Goal: Task Accomplishment & Management: Complete application form

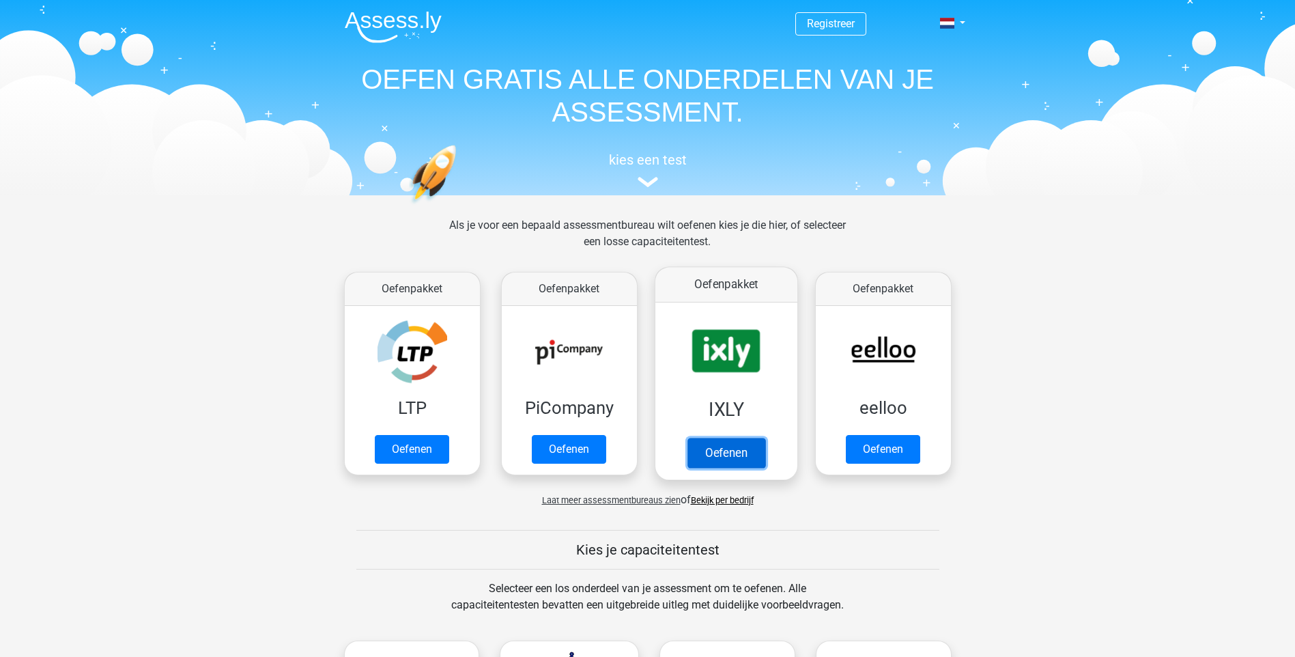
click at [729, 451] on link "Oefenen" at bounding box center [726, 453] width 78 height 30
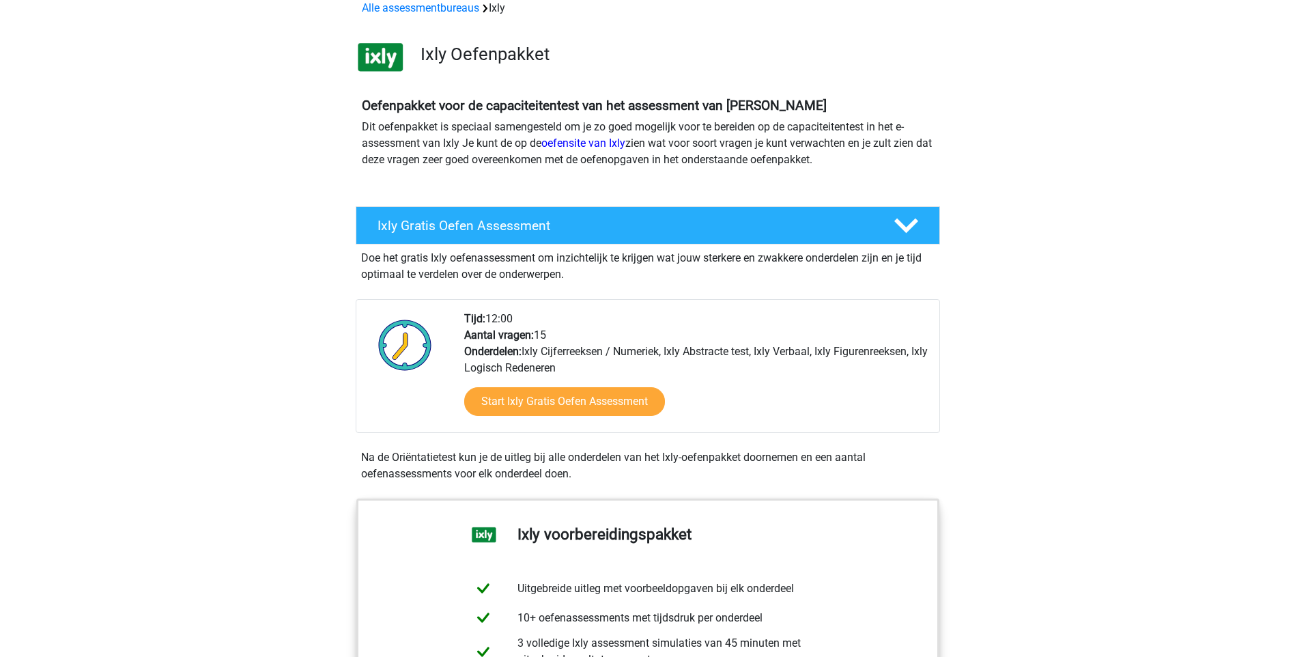
scroll to position [137, 0]
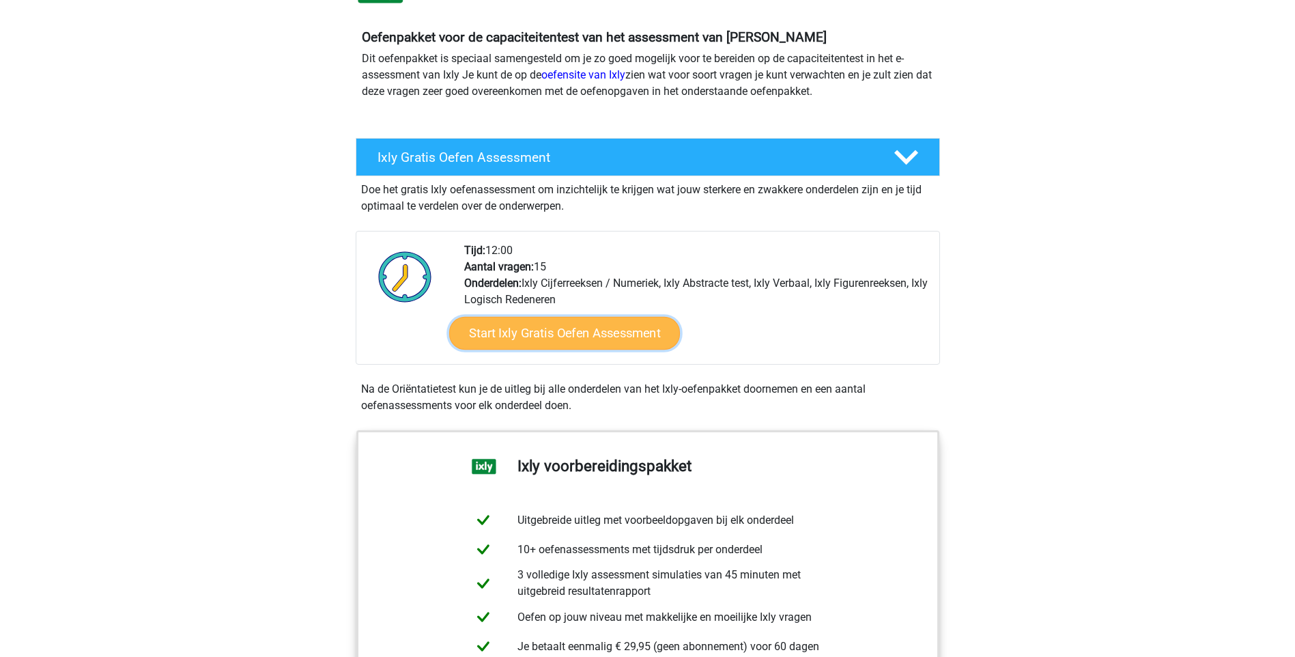
click at [580, 343] on link "Start Ixly Gratis Oefen Assessment" at bounding box center [564, 333] width 231 height 33
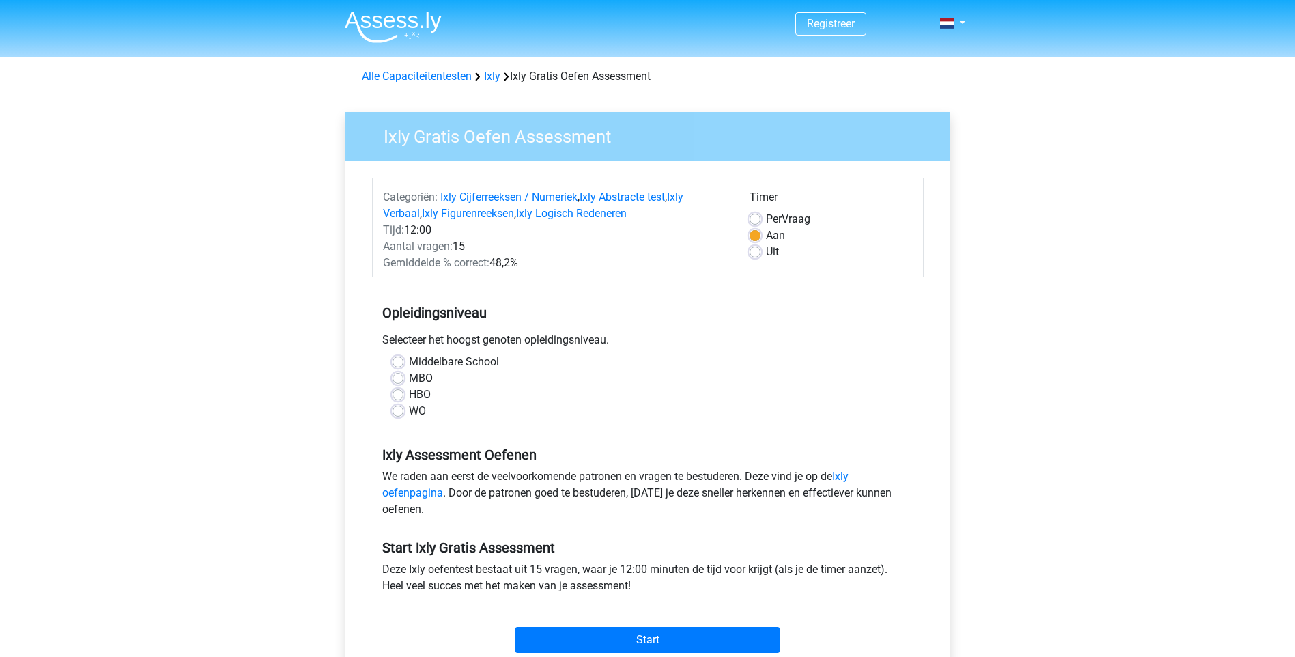
click at [419, 375] on label "MBO" at bounding box center [421, 378] width 24 height 16
click at [404, 375] on input "MBO" at bounding box center [398, 377] width 11 height 14
radio input "true"
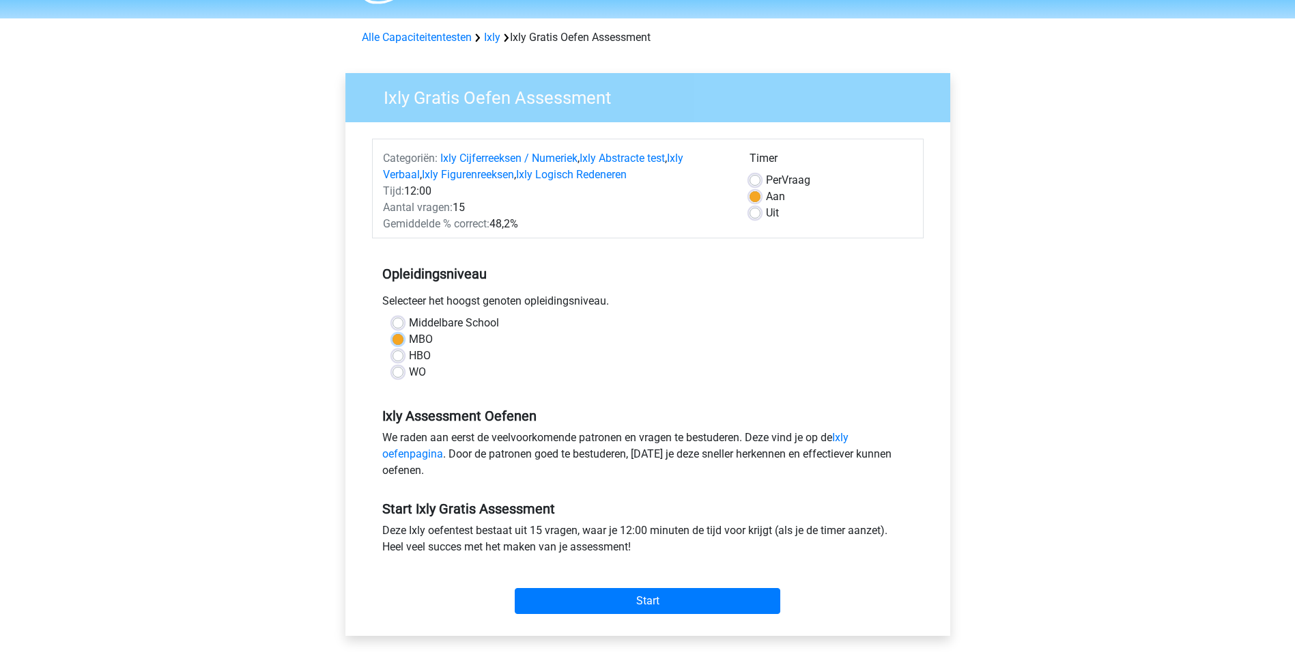
scroll to position [68, 0]
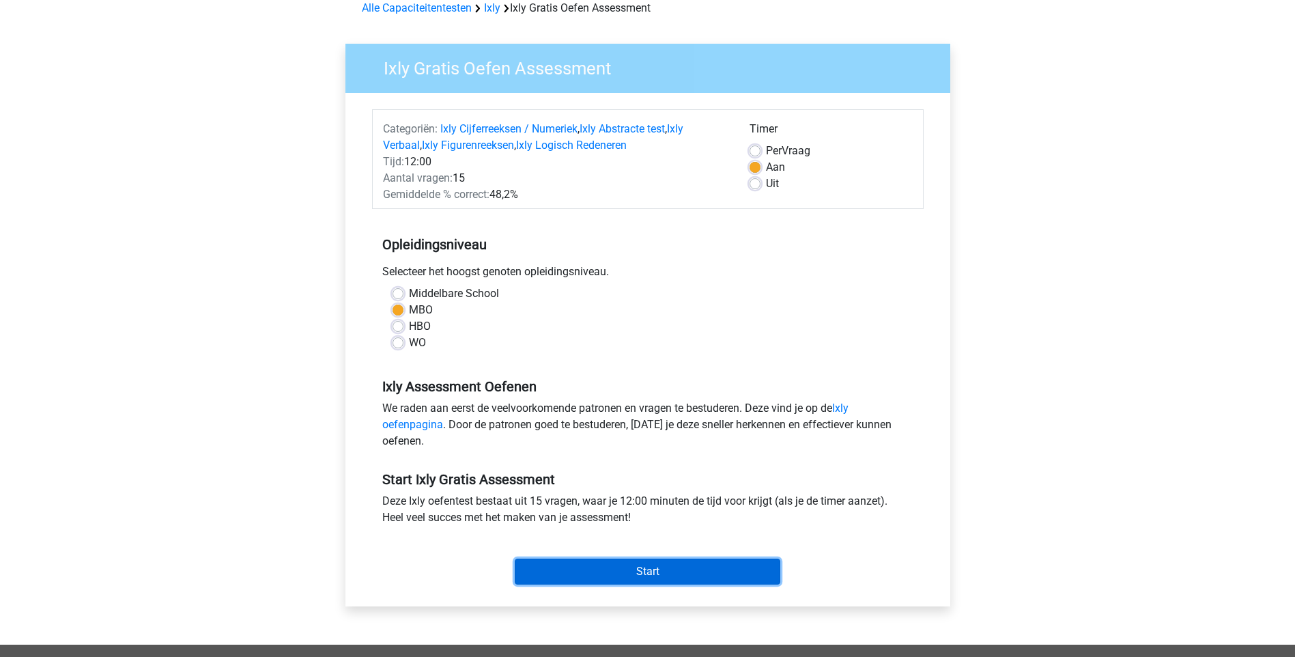
click at [667, 567] on input "Start" at bounding box center [648, 572] width 266 height 26
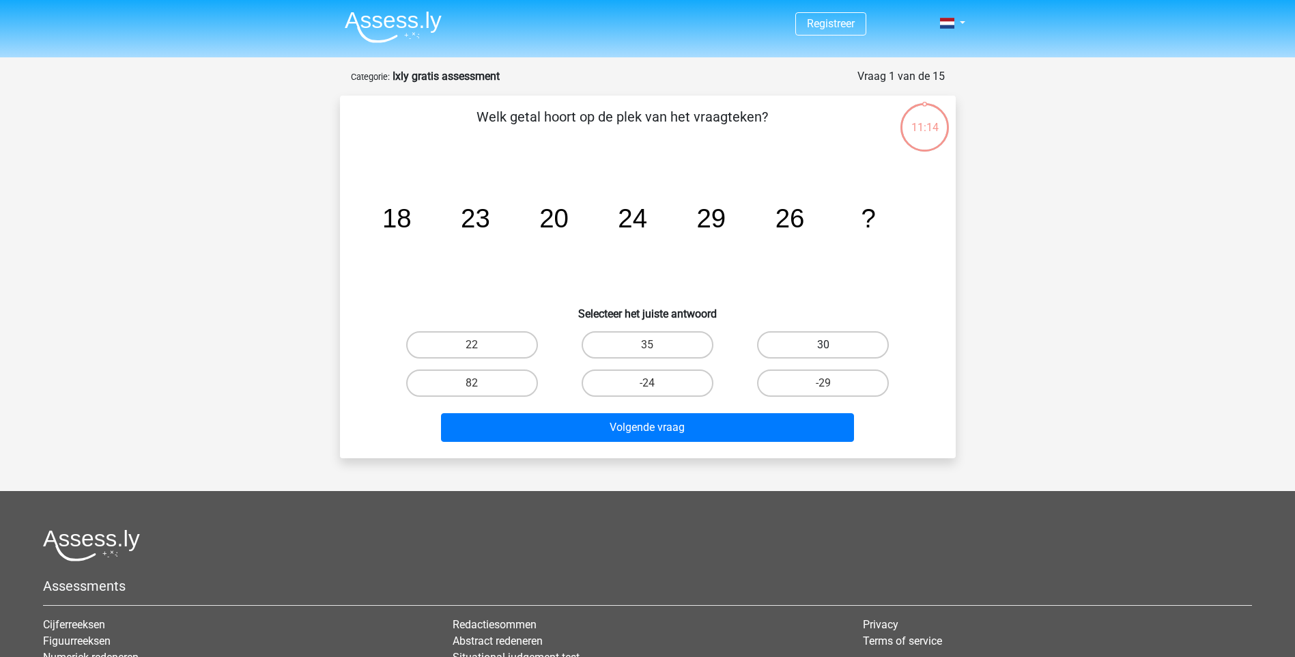
click at [819, 342] on label "30" at bounding box center [823, 344] width 132 height 27
click at [823, 345] on input "30" at bounding box center [827, 349] width 9 height 9
radio input "true"
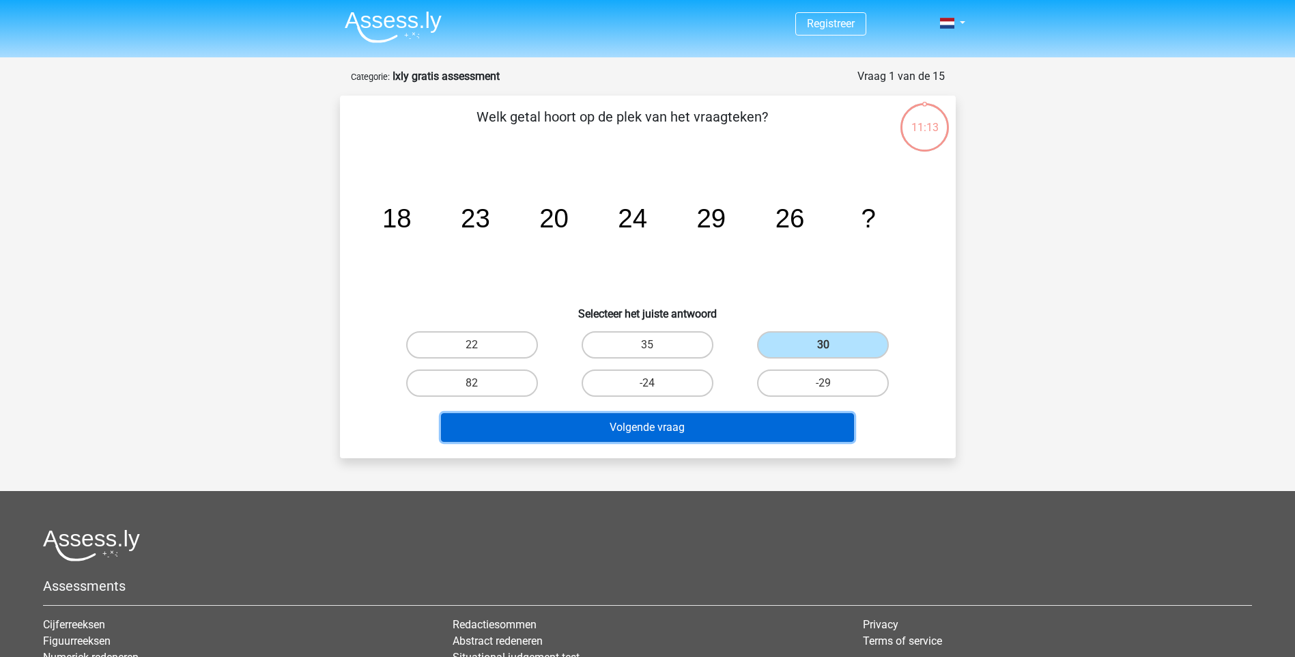
click at [767, 425] on button "Volgende vraag" at bounding box center [647, 427] width 413 height 29
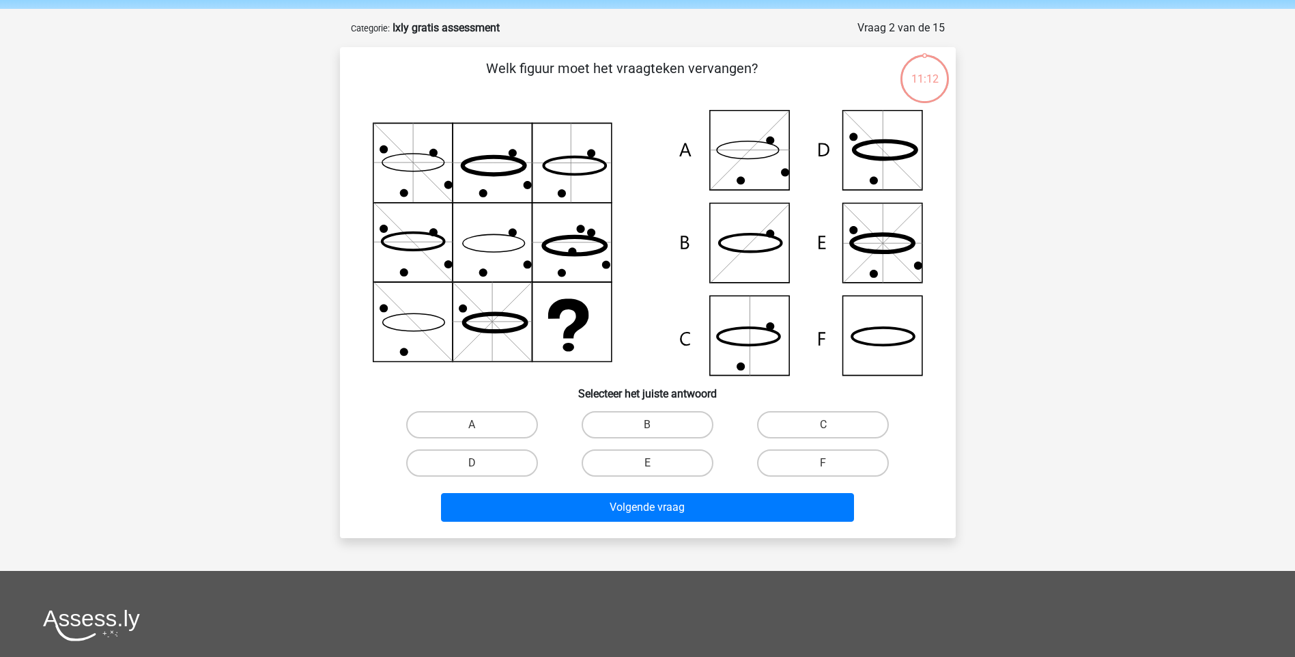
scroll to position [68, 0]
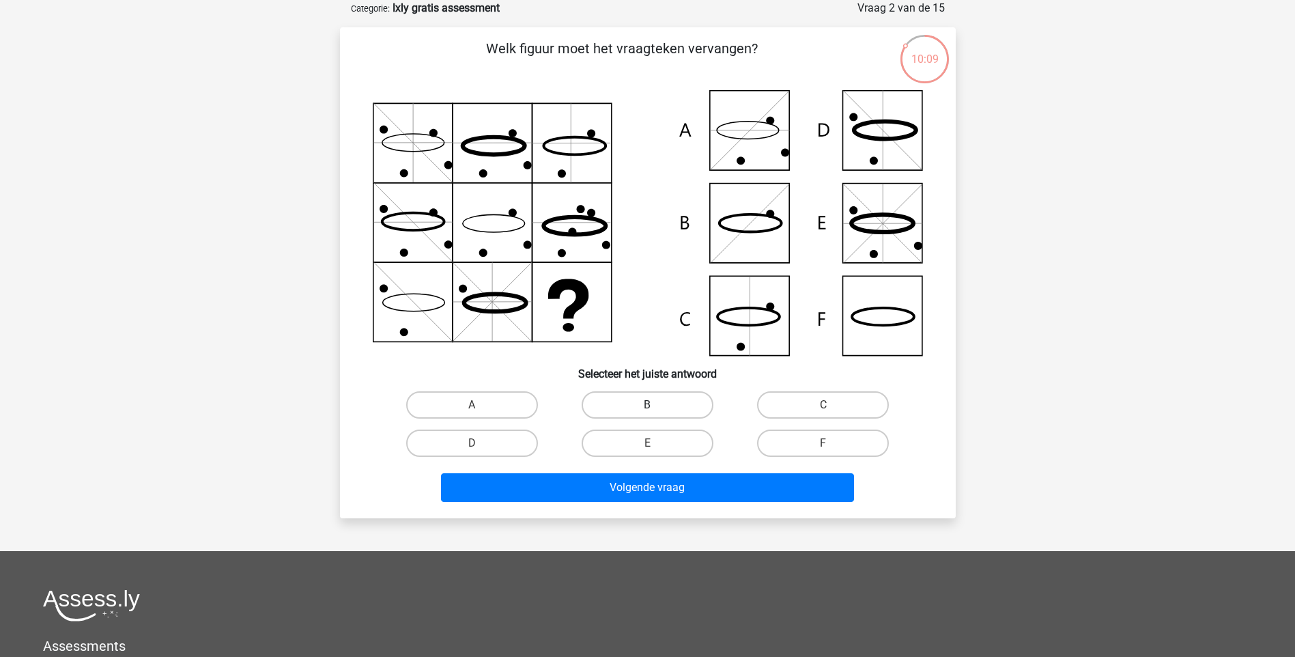
click at [678, 404] on label "B" at bounding box center [648, 404] width 132 height 27
click at [656, 405] on input "B" at bounding box center [651, 409] width 9 height 9
radio input "true"
click at [865, 326] on icon at bounding box center [648, 223] width 550 height 266
click at [823, 444] on input "F" at bounding box center [827, 447] width 9 height 9
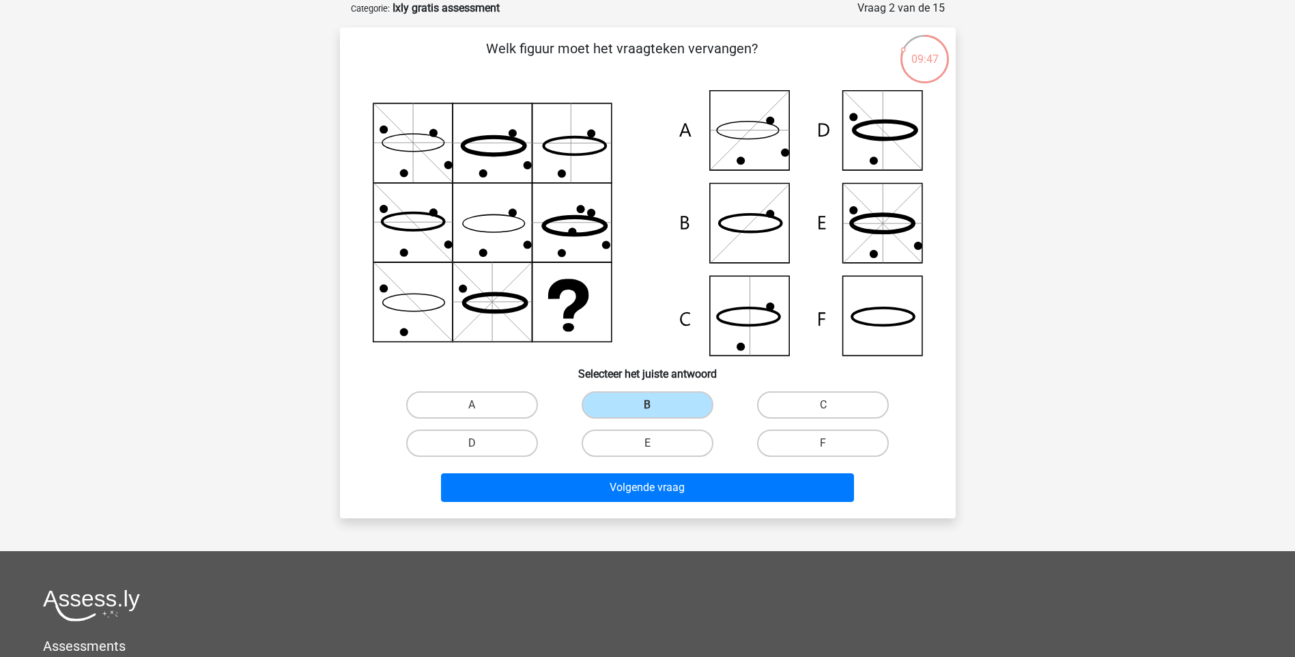
radio input "true"
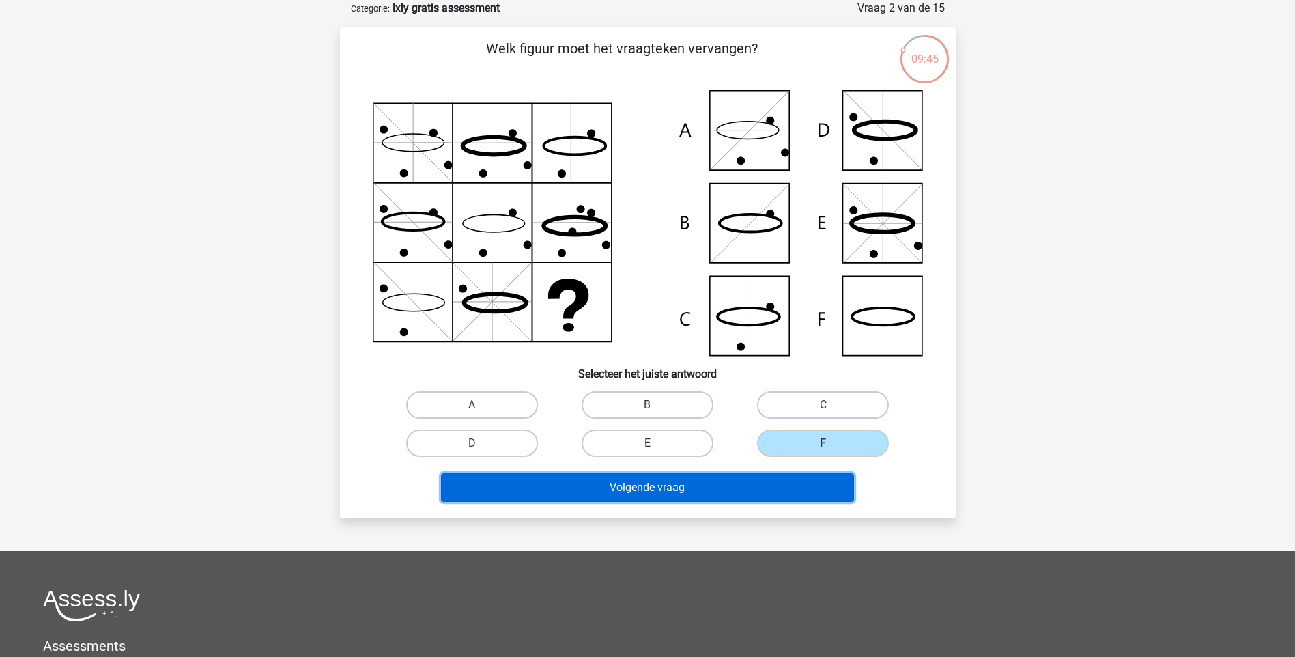
click at [705, 488] on button "Volgende vraag" at bounding box center [647, 487] width 413 height 29
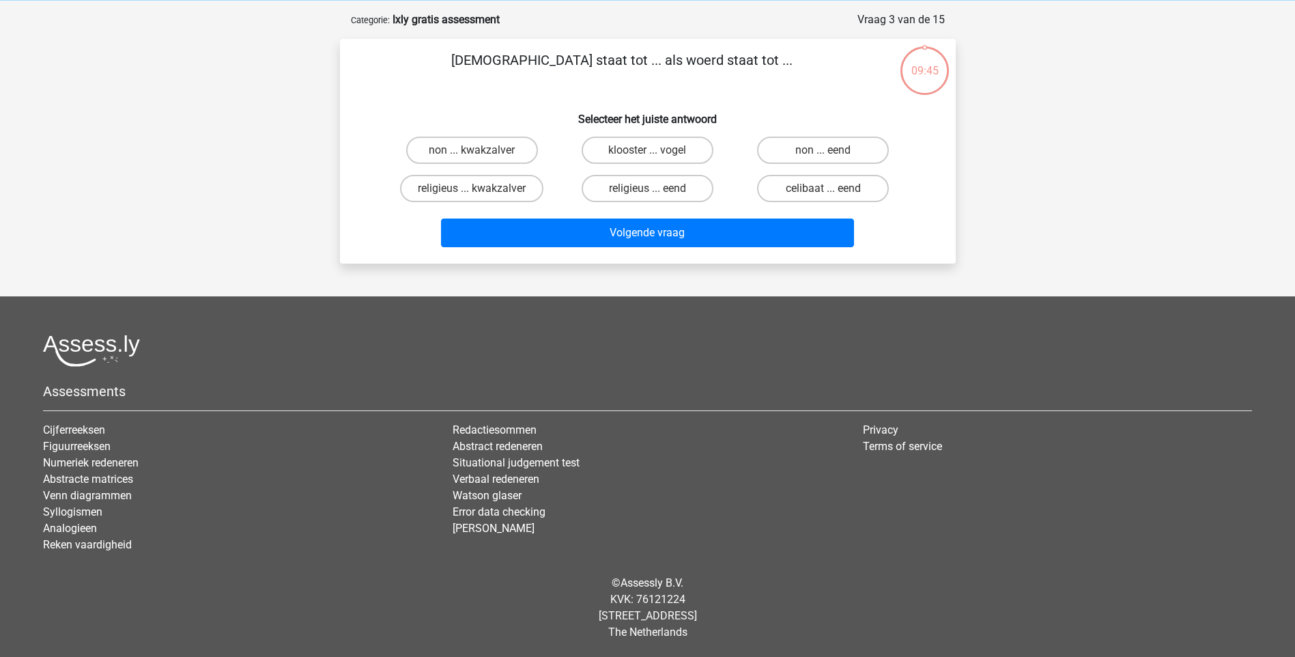
scroll to position [57, 0]
click at [823, 150] on label "non ... eend" at bounding box center [823, 150] width 132 height 27
click at [823, 150] on input "non ... eend" at bounding box center [827, 154] width 9 height 9
radio input "true"
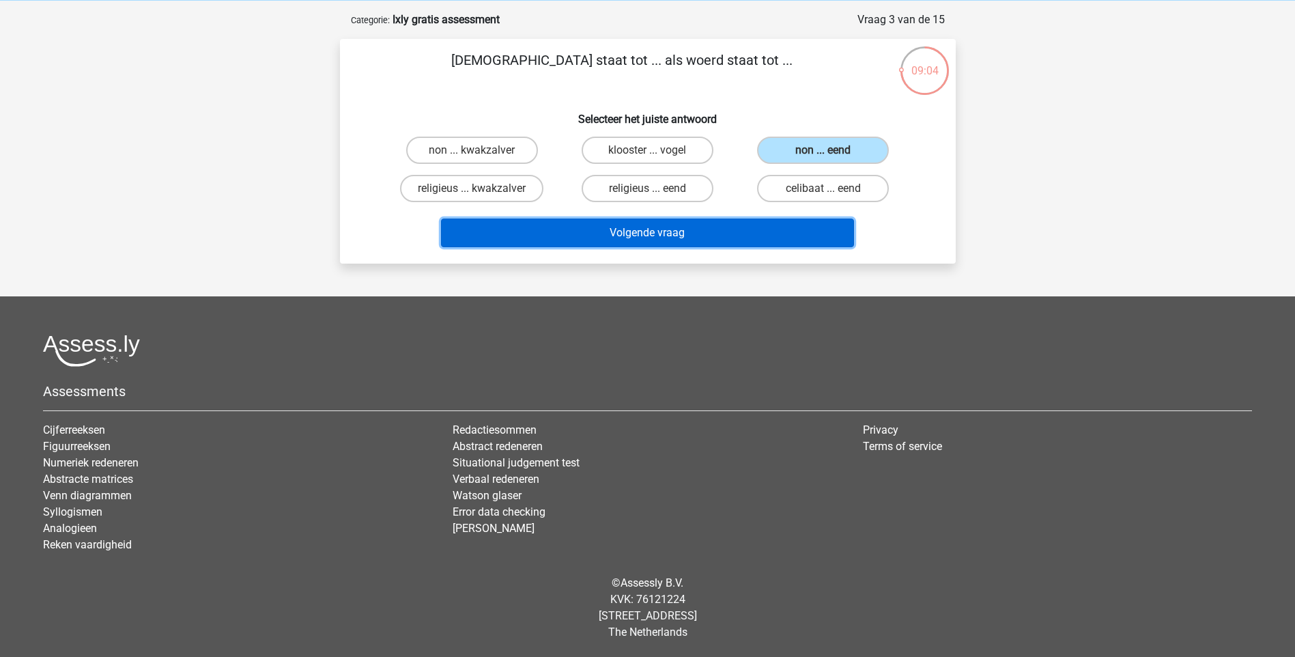
click at [772, 233] on button "Volgende vraag" at bounding box center [647, 232] width 413 height 29
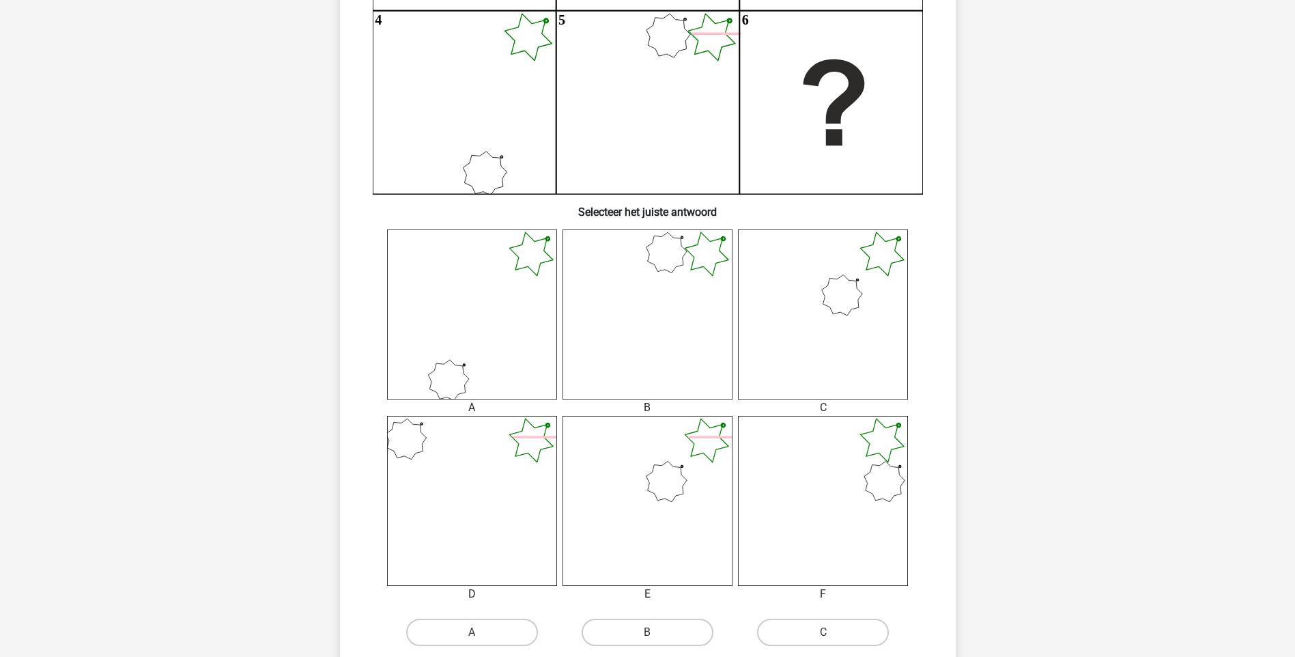
scroll to position [410, 0]
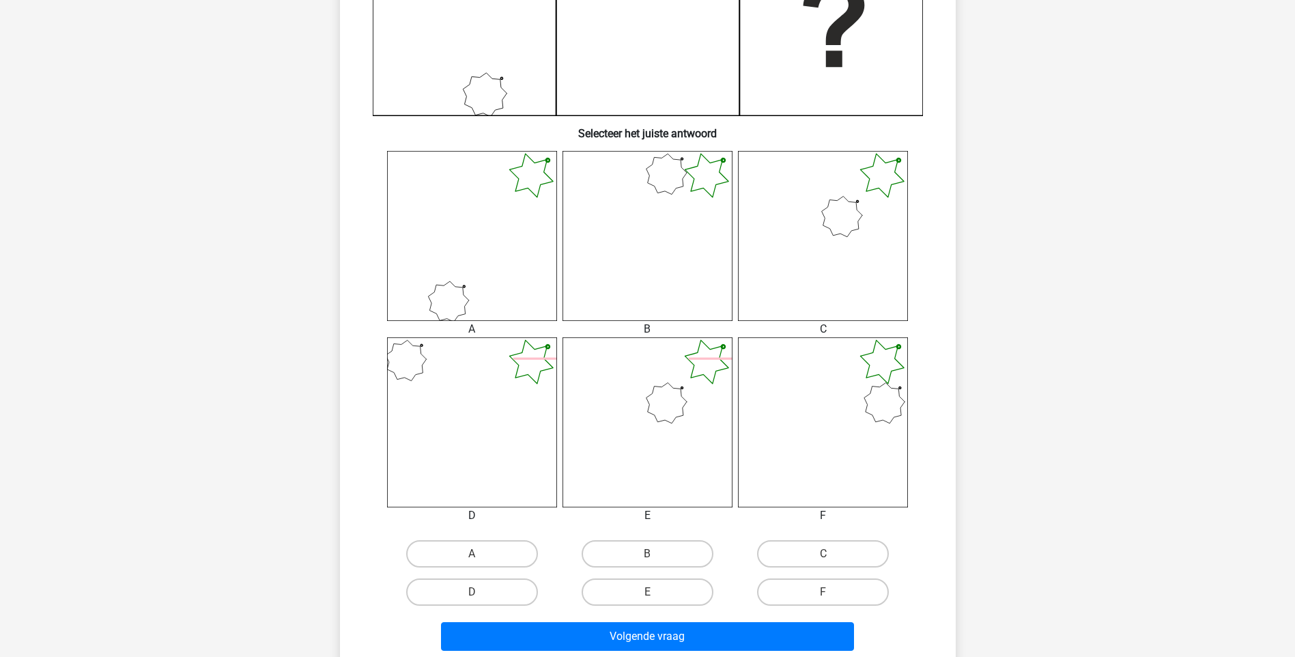
click at [648, 561] on input "B" at bounding box center [651, 558] width 9 height 9
radio input "true"
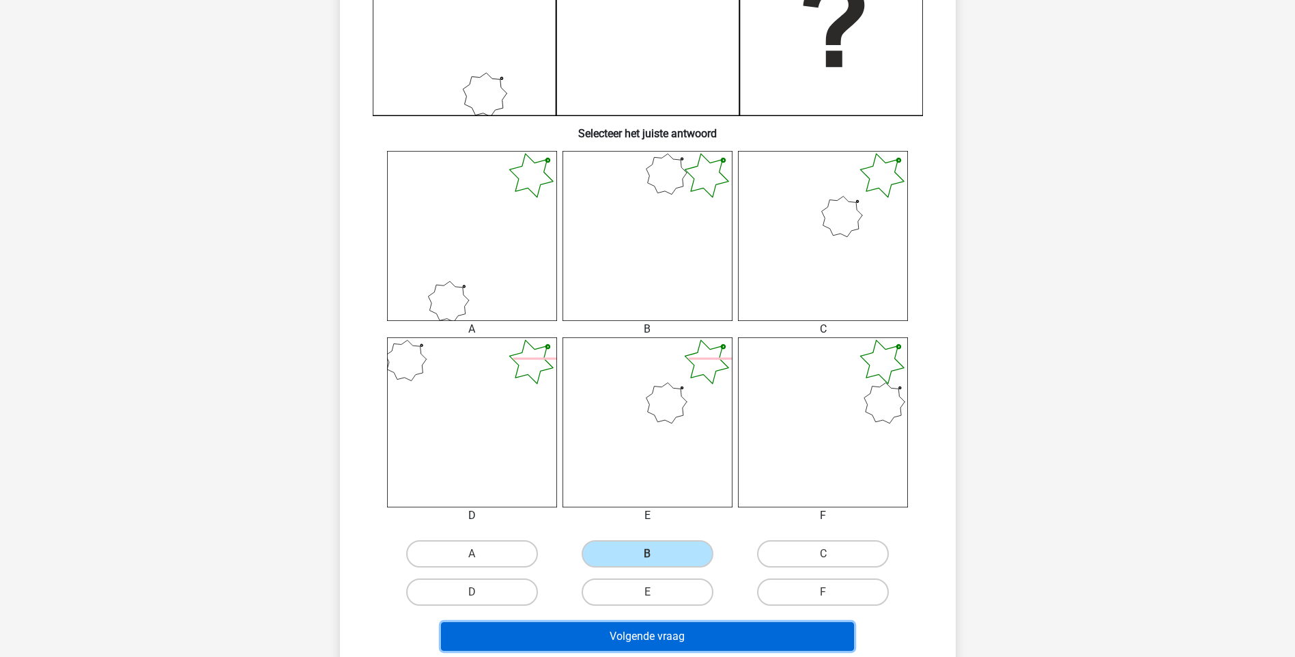
click at [730, 632] on button "Volgende vraag" at bounding box center [647, 636] width 413 height 29
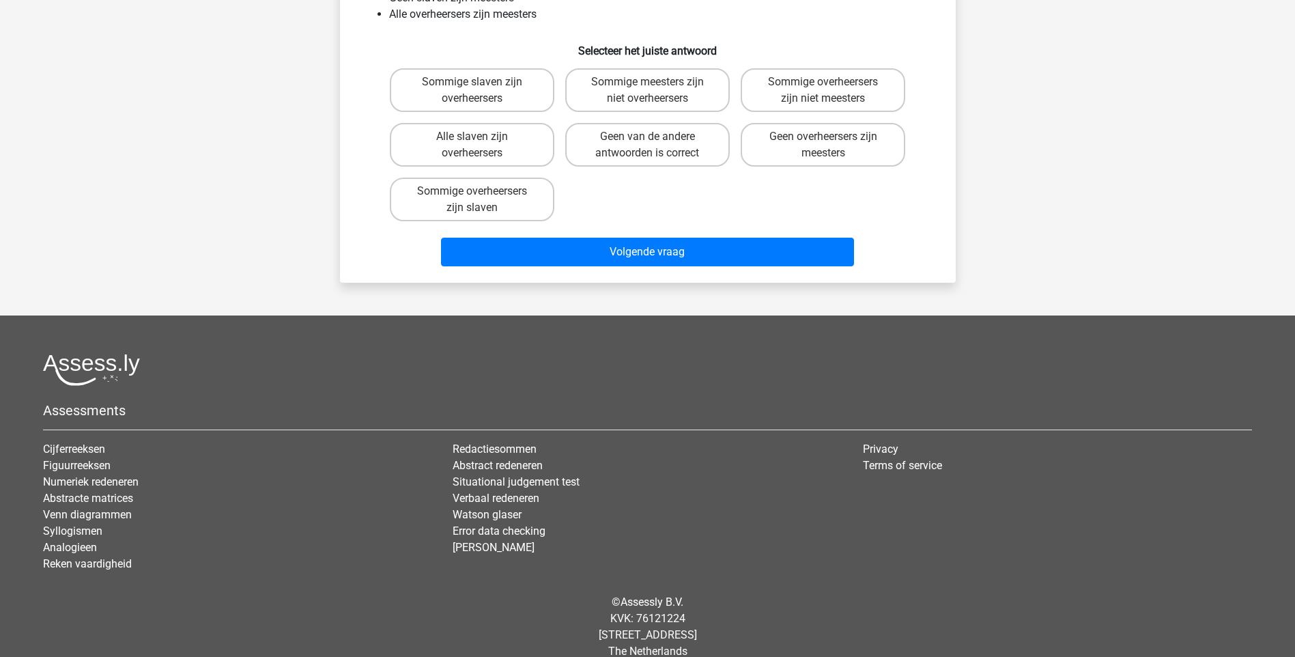
scroll to position [68, 0]
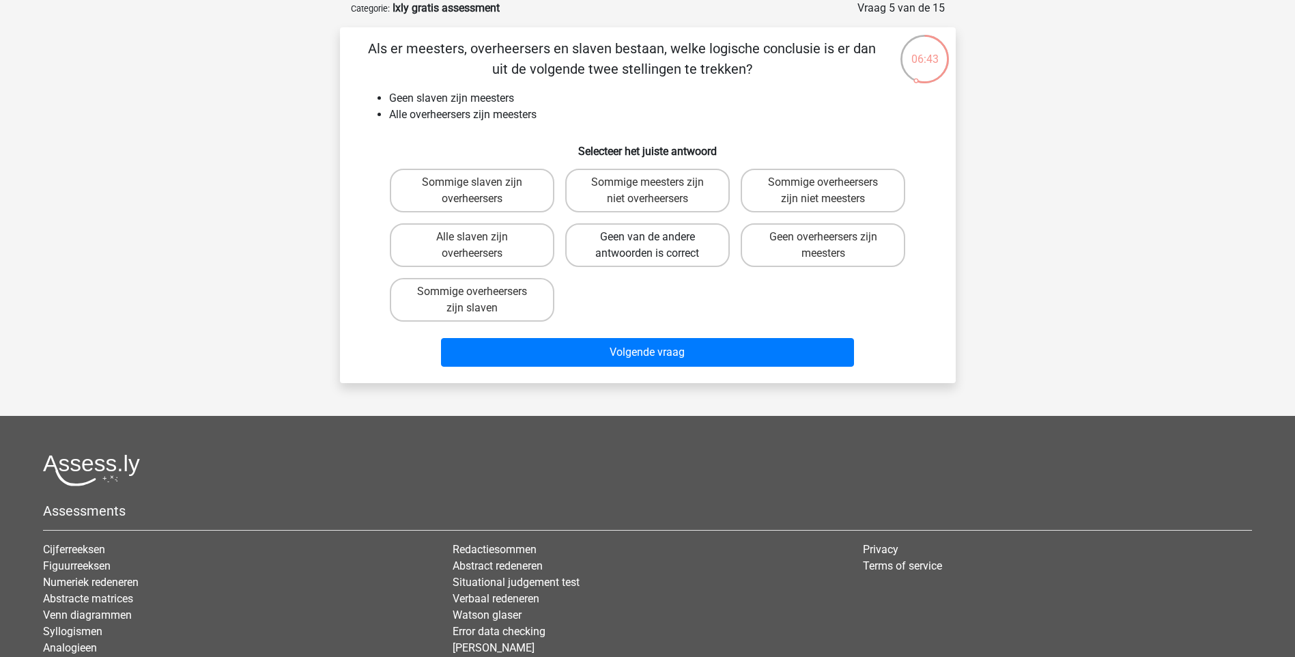
click at [589, 242] on label "Geen van de andere antwoorden is correct" at bounding box center [647, 245] width 165 height 44
click at [647, 242] on input "Geen van de andere antwoorden is correct" at bounding box center [651, 241] width 9 height 9
radio input "true"
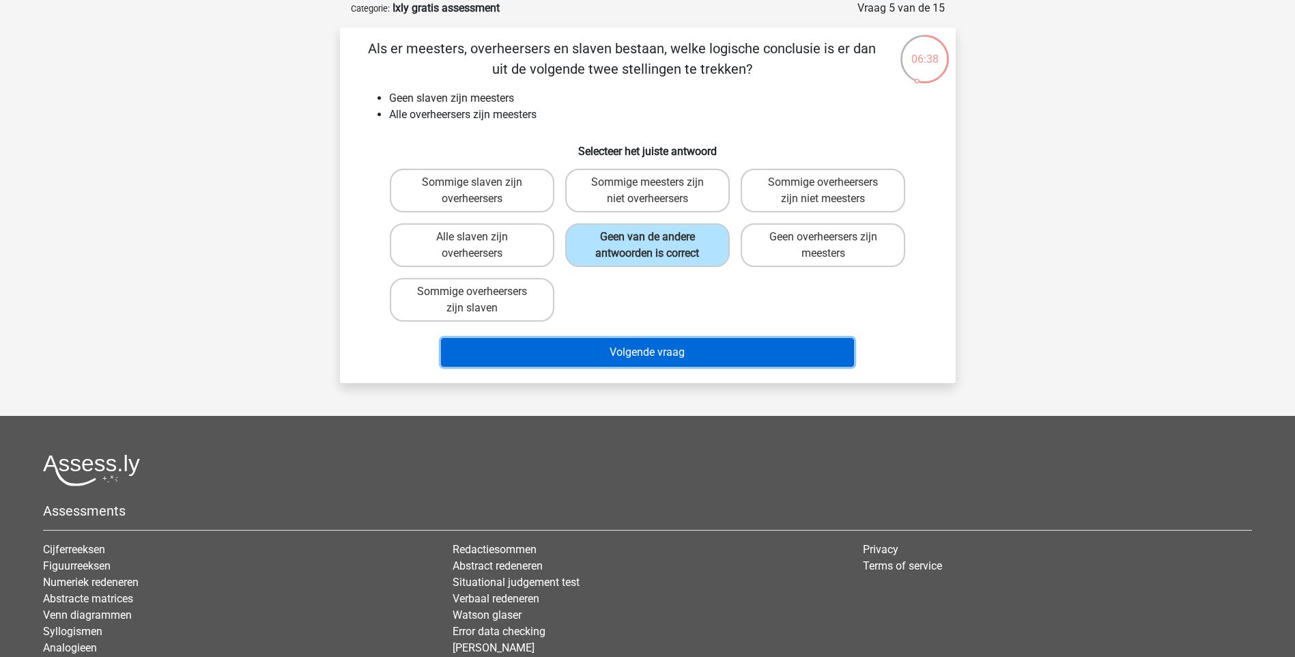
click at [796, 356] on button "Volgende vraag" at bounding box center [647, 352] width 413 height 29
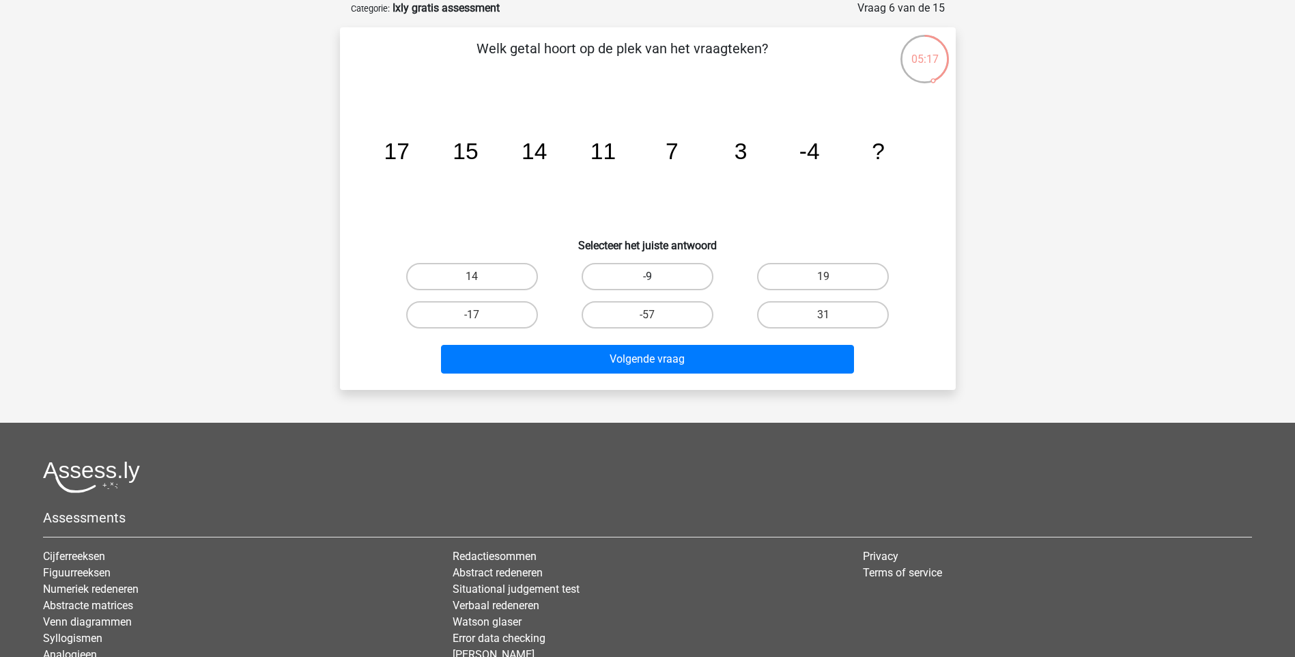
click at [599, 274] on label "-9" at bounding box center [648, 276] width 132 height 27
click at [647, 277] on input "-9" at bounding box center [651, 281] width 9 height 9
radio input "true"
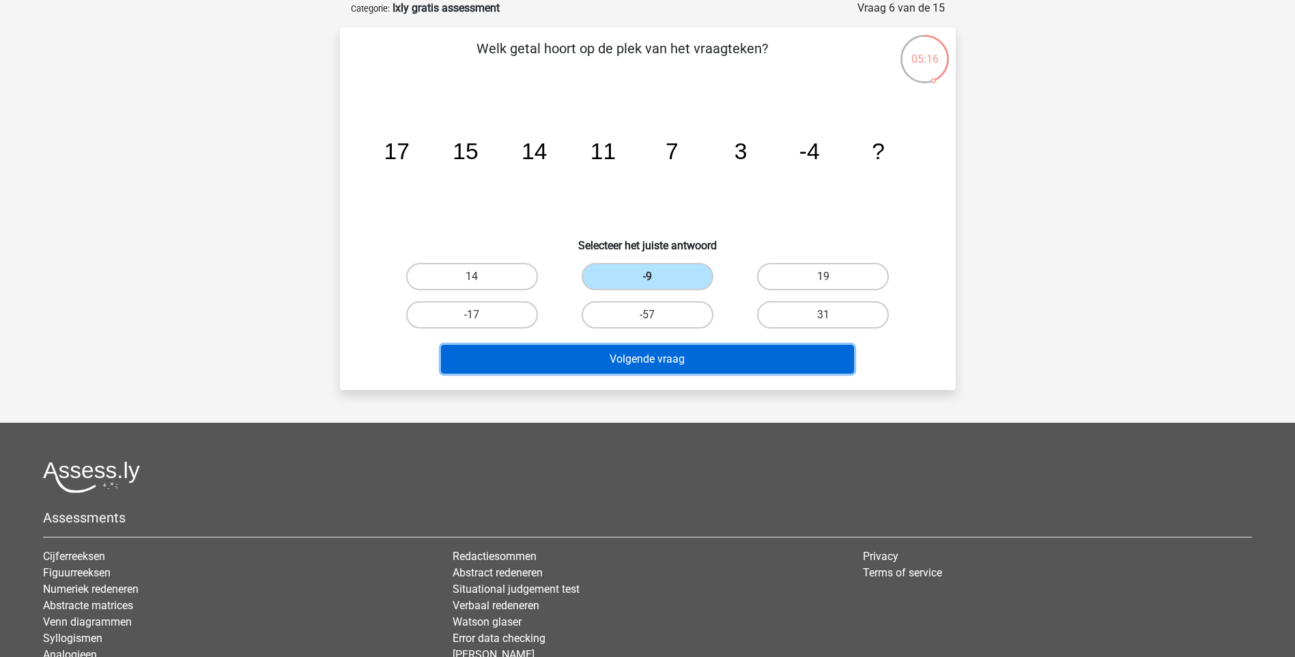
click at [661, 358] on button "Volgende vraag" at bounding box center [647, 359] width 413 height 29
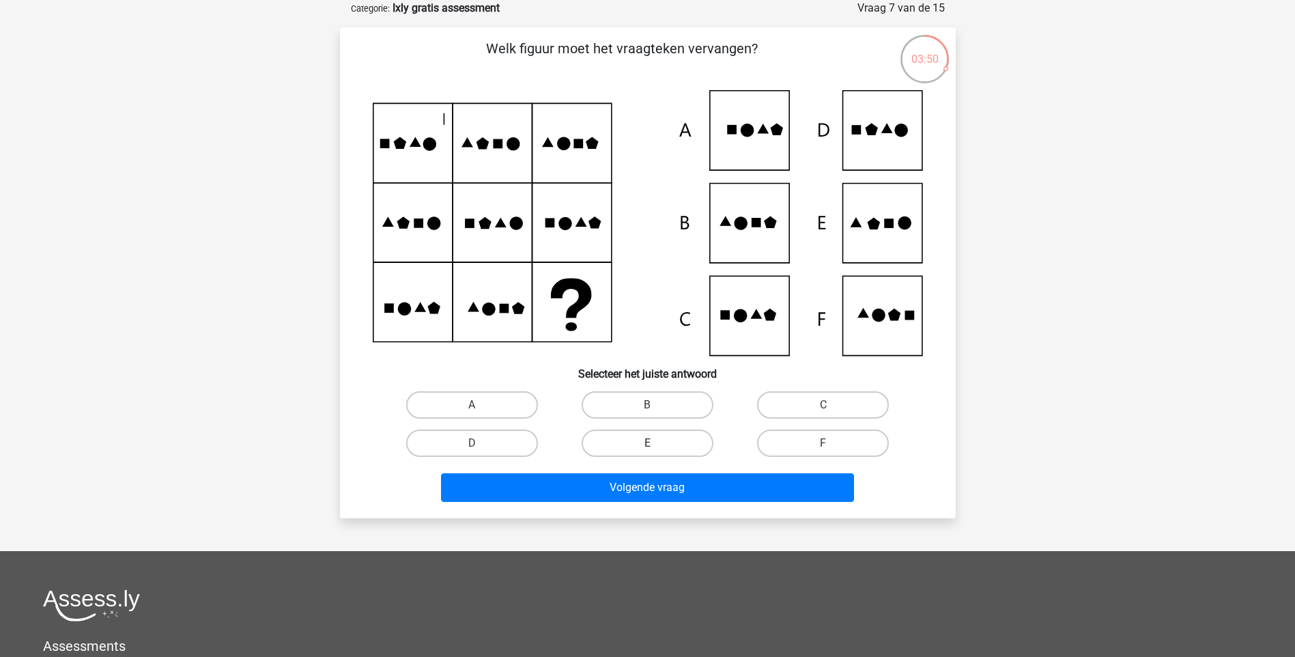
click at [679, 440] on label "E" at bounding box center [648, 442] width 132 height 27
click at [656, 443] on input "E" at bounding box center [651, 447] width 9 height 9
radio input "true"
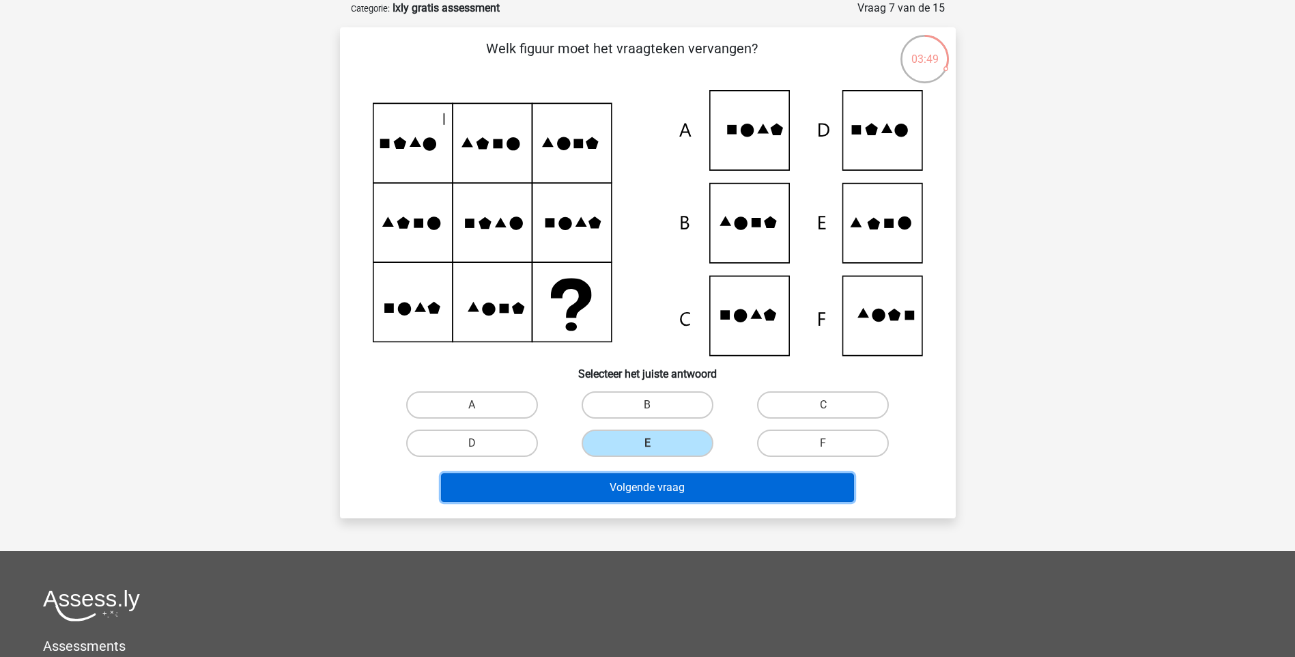
click at [714, 488] on button "Volgende vraag" at bounding box center [647, 487] width 413 height 29
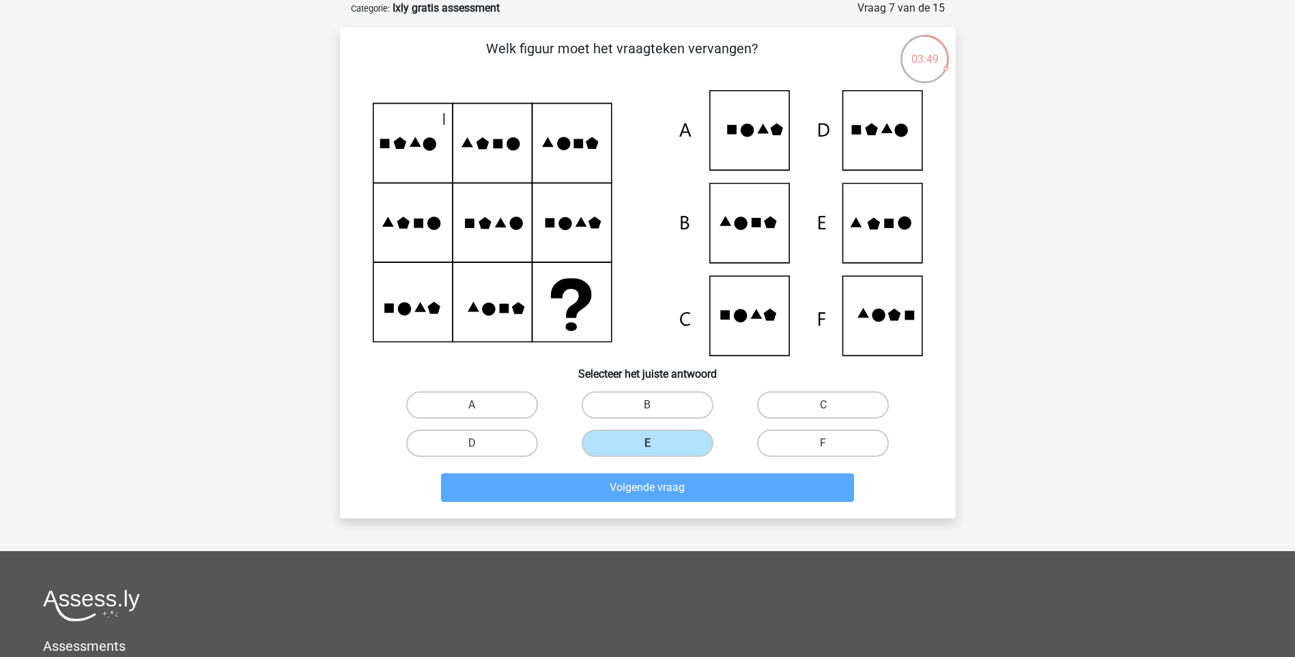
scroll to position [57, 0]
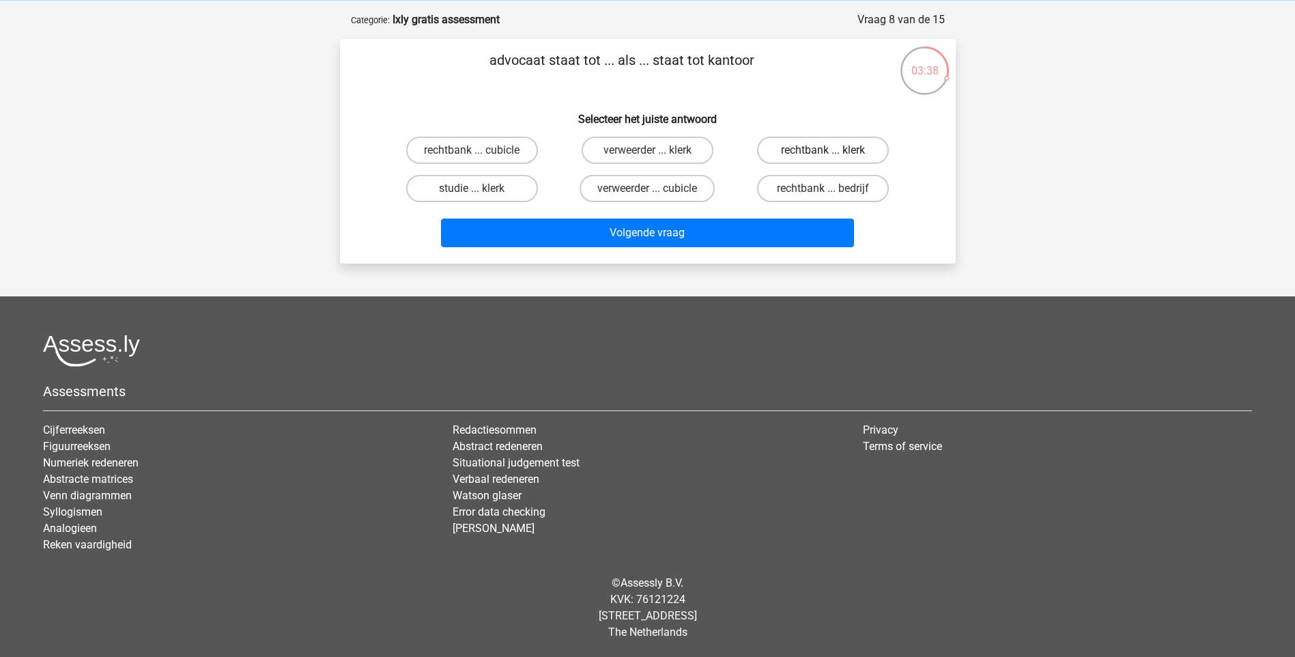
click at [812, 145] on label "rechtbank ... klerk" at bounding box center [823, 150] width 132 height 27
click at [823, 150] on input "rechtbank ... klerk" at bounding box center [827, 154] width 9 height 9
radio input "true"
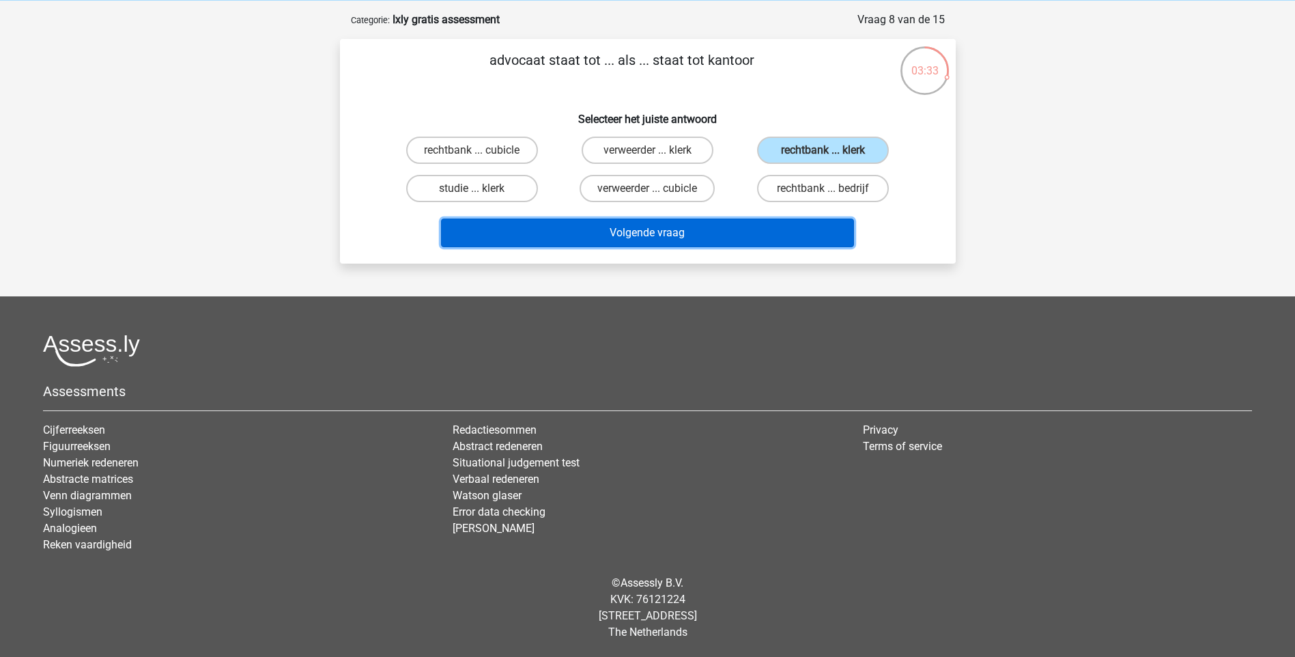
click at [818, 238] on button "Volgende vraag" at bounding box center [647, 232] width 413 height 29
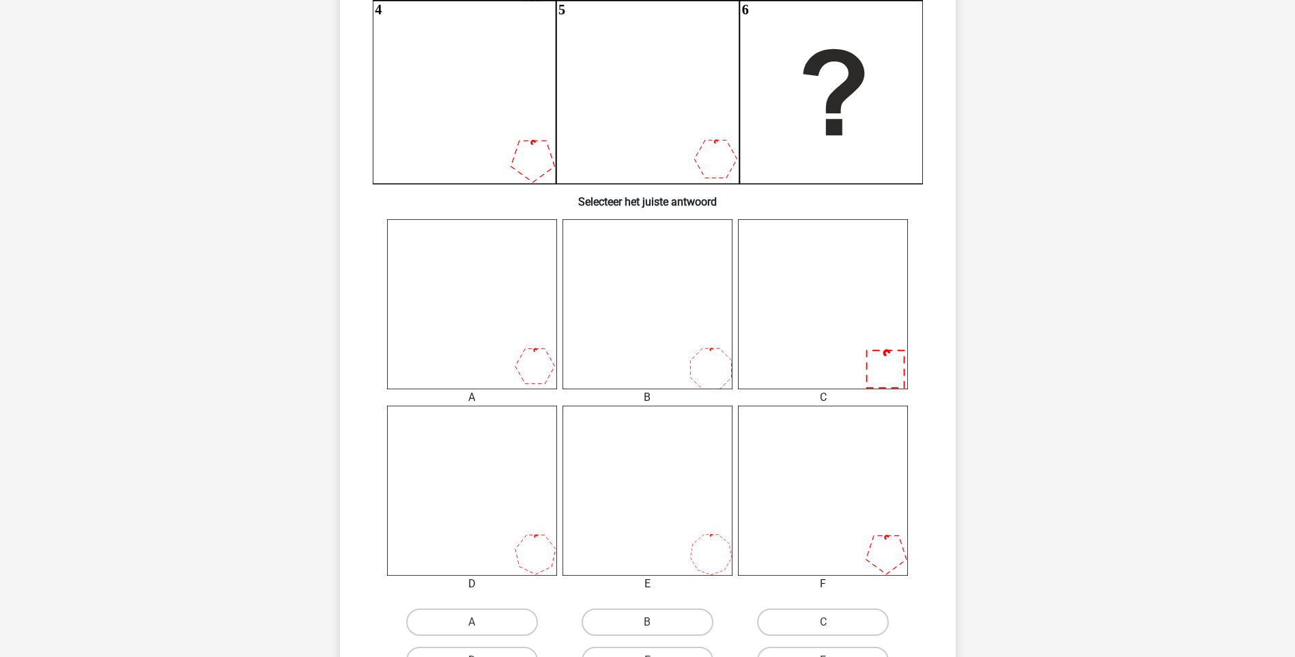
scroll to position [410, 0]
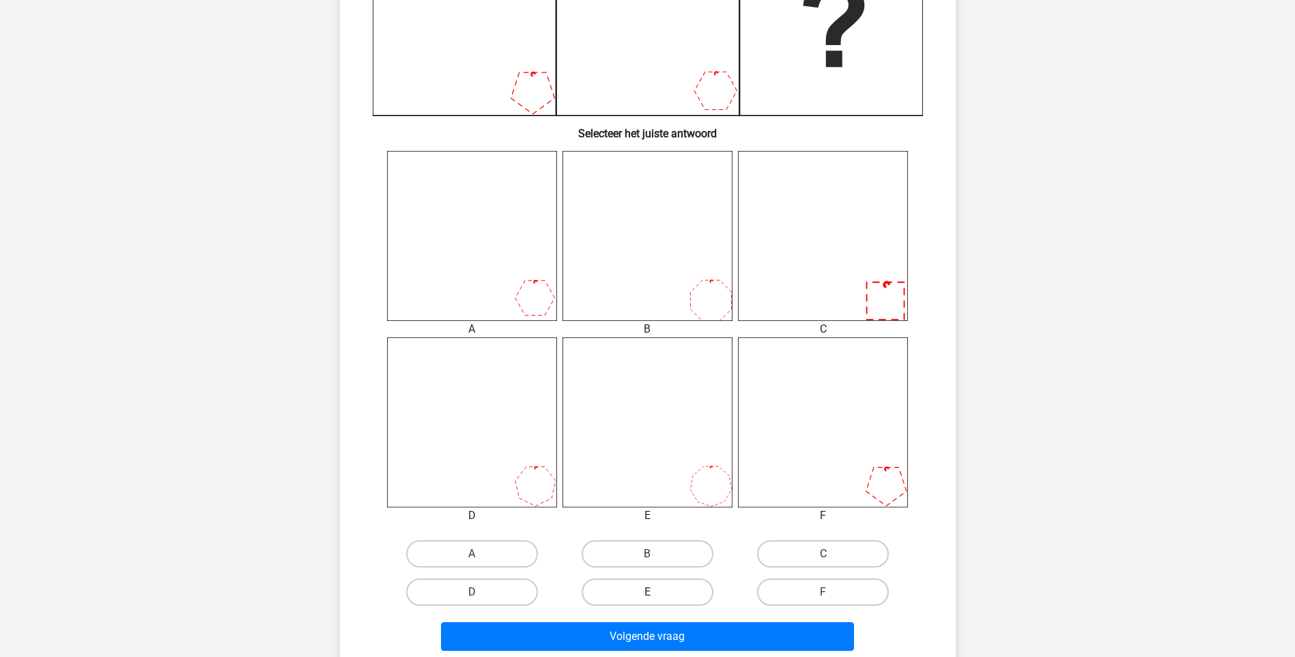
click at [692, 589] on label "E" at bounding box center [648, 591] width 132 height 27
click at [656, 592] on input "E" at bounding box center [651, 596] width 9 height 9
radio input "true"
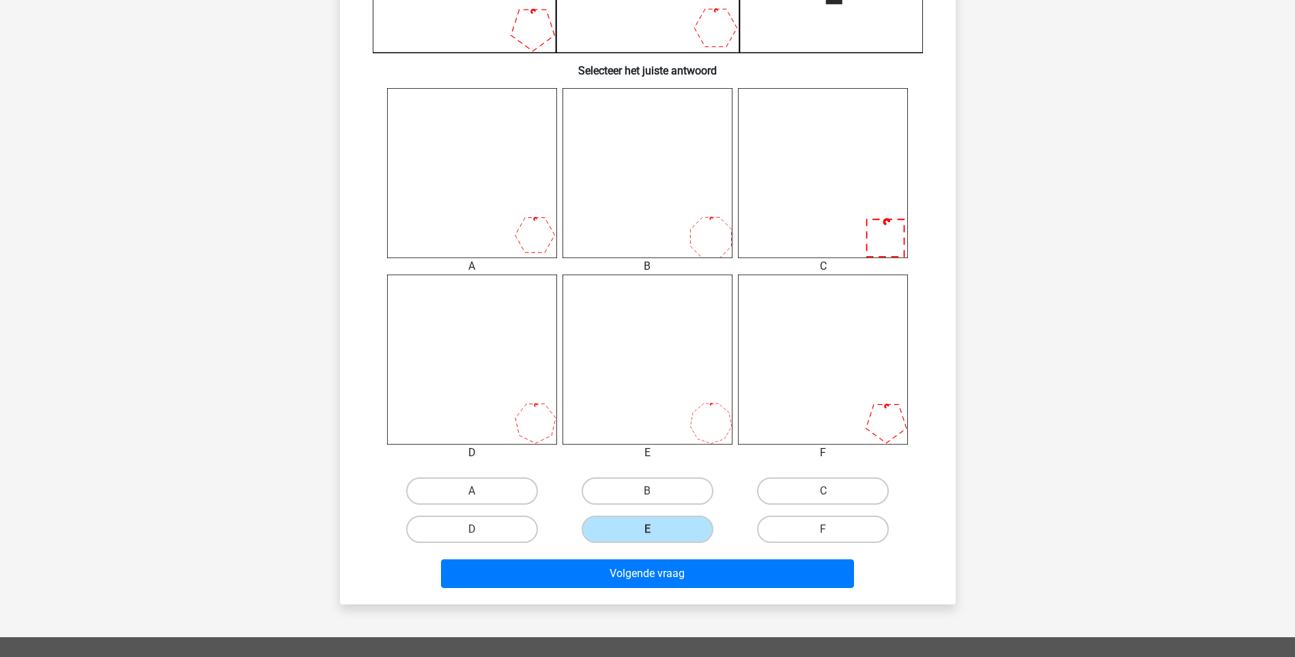
scroll to position [478, 0]
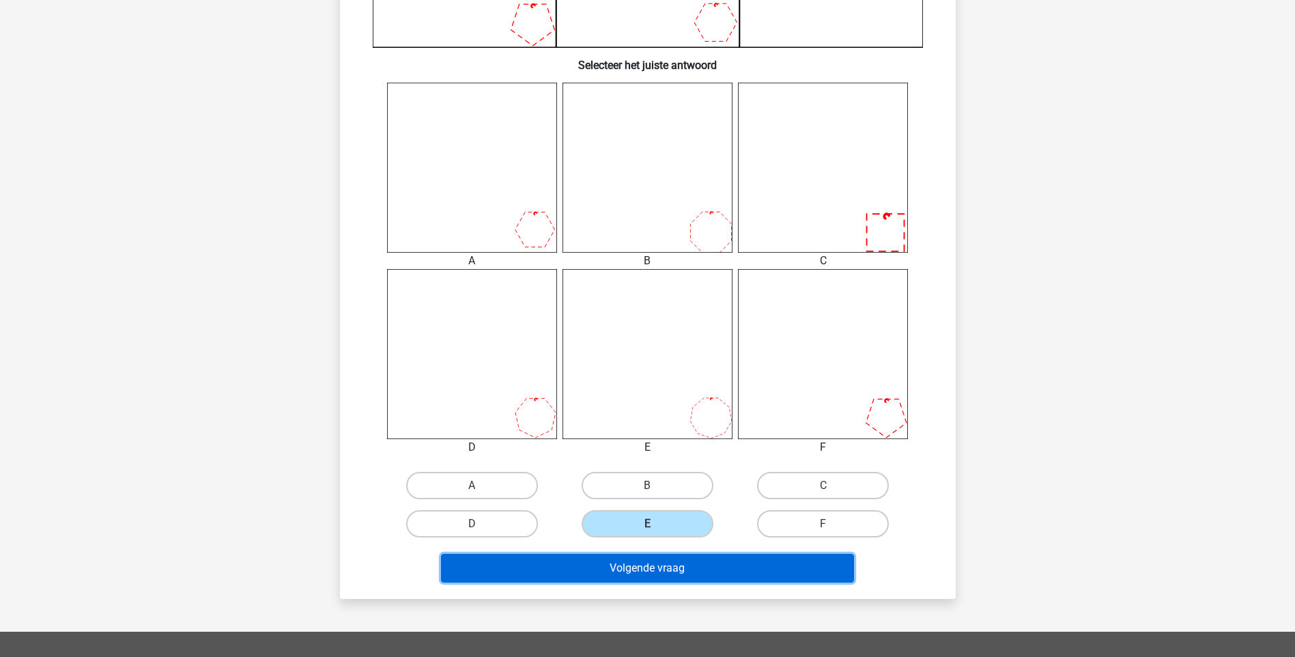
click at [843, 562] on button "Volgende vraag" at bounding box center [647, 568] width 413 height 29
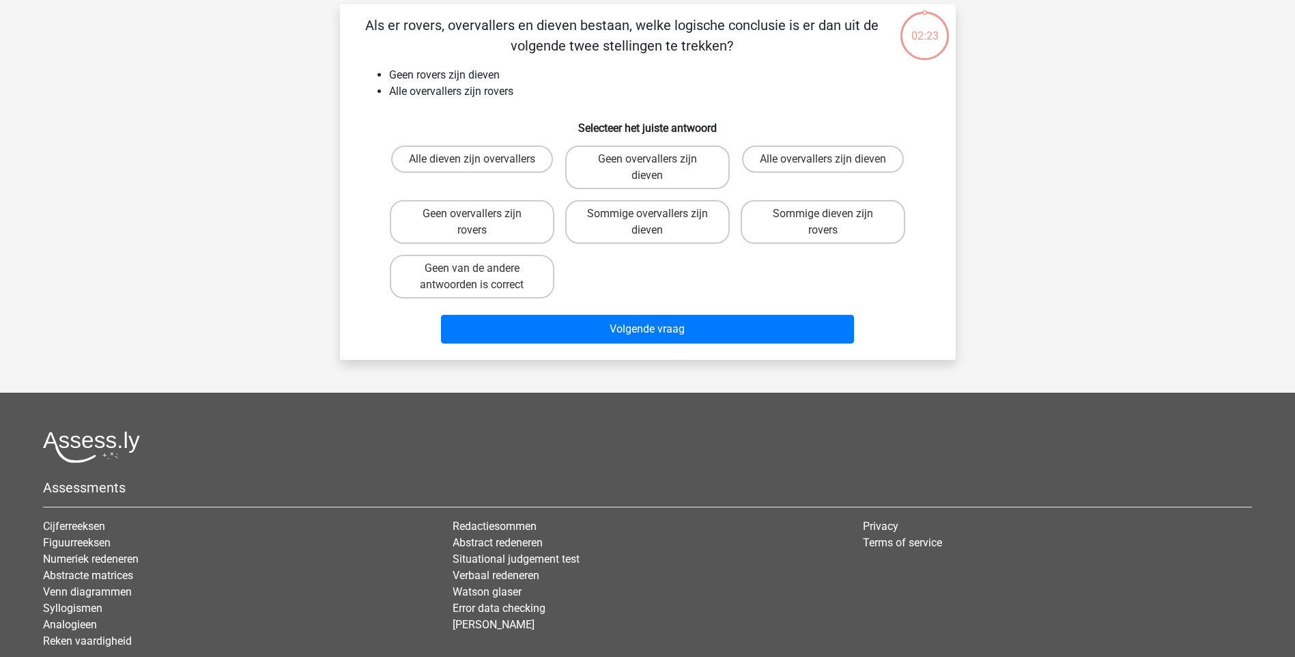
scroll to position [68, 0]
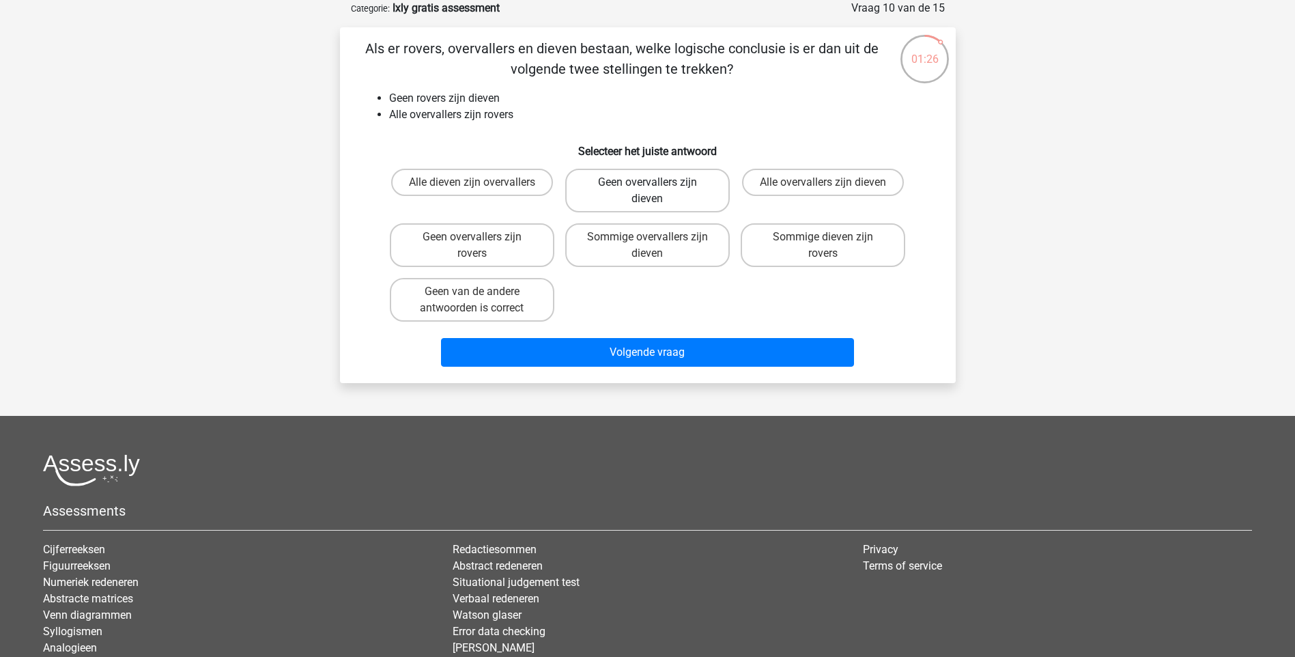
click at [688, 197] on label "Geen overvallers zijn dieven" at bounding box center [647, 191] width 165 height 44
click at [656, 191] on input "Geen overvallers zijn dieven" at bounding box center [651, 186] width 9 height 9
radio input "true"
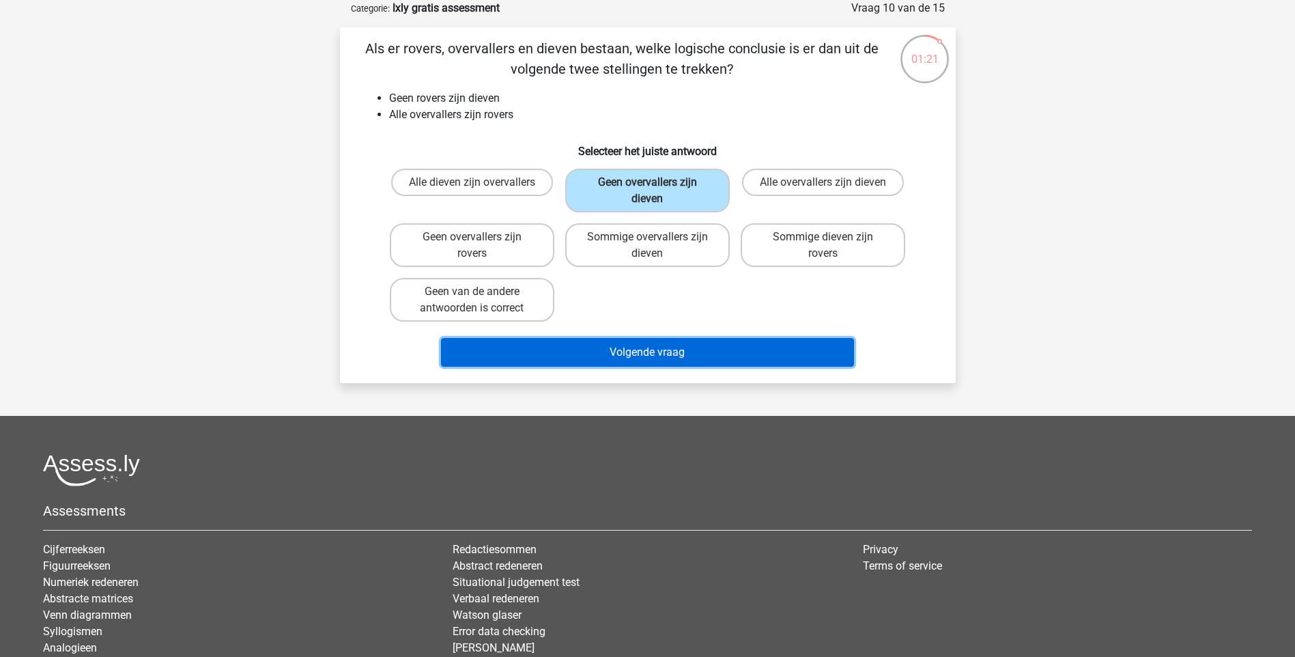
click at [722, 345] on button "Volgende vraag" at bounding box center [647, 352] width 413 height 29
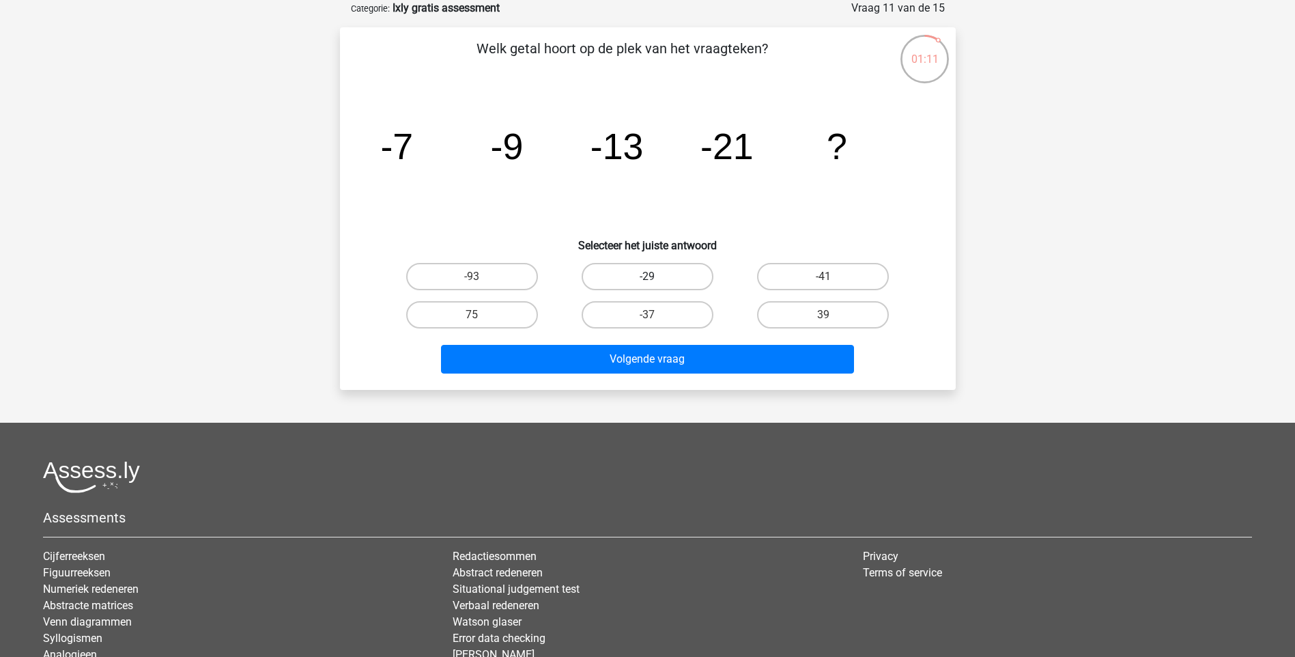
click at [680, 272] on label "-29" at bounding box center [648, 276] width 132 height 27
click at [656, 277] on input "-29" at bounding box center [651, 281] width 9 height 9
radio input "true"
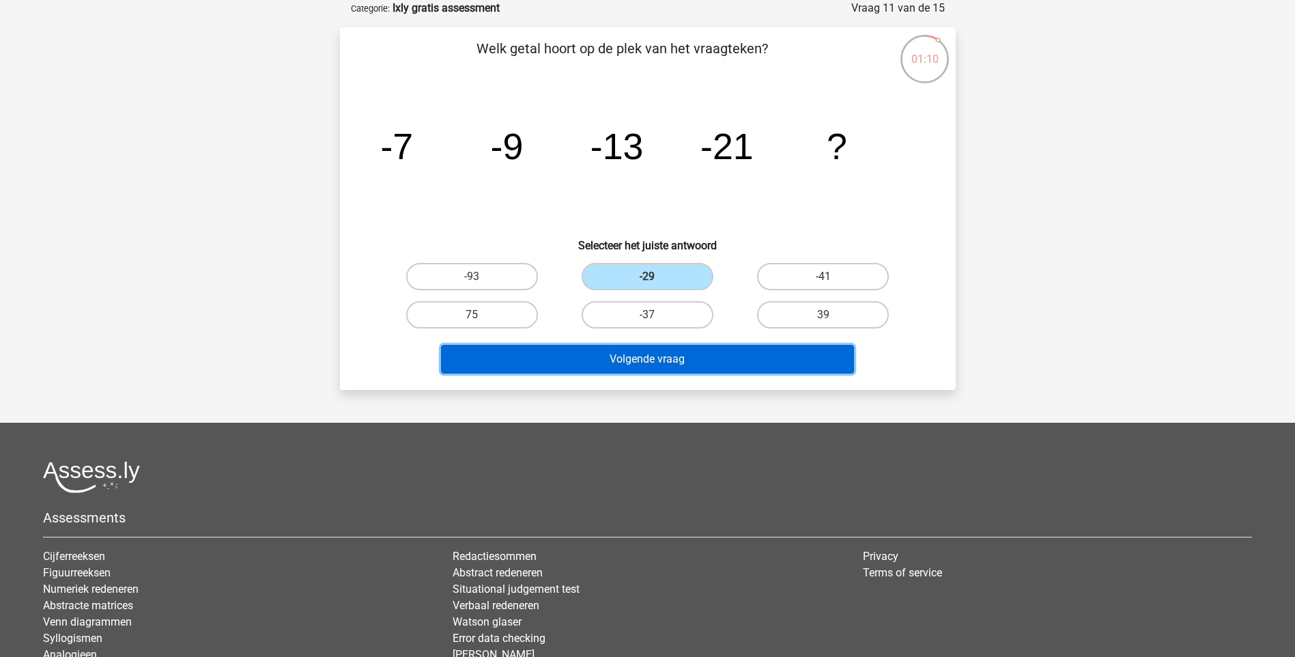
click at [709, 347] on button "Volgende vraag" at bounding box center [647, 359] width 413 height 29
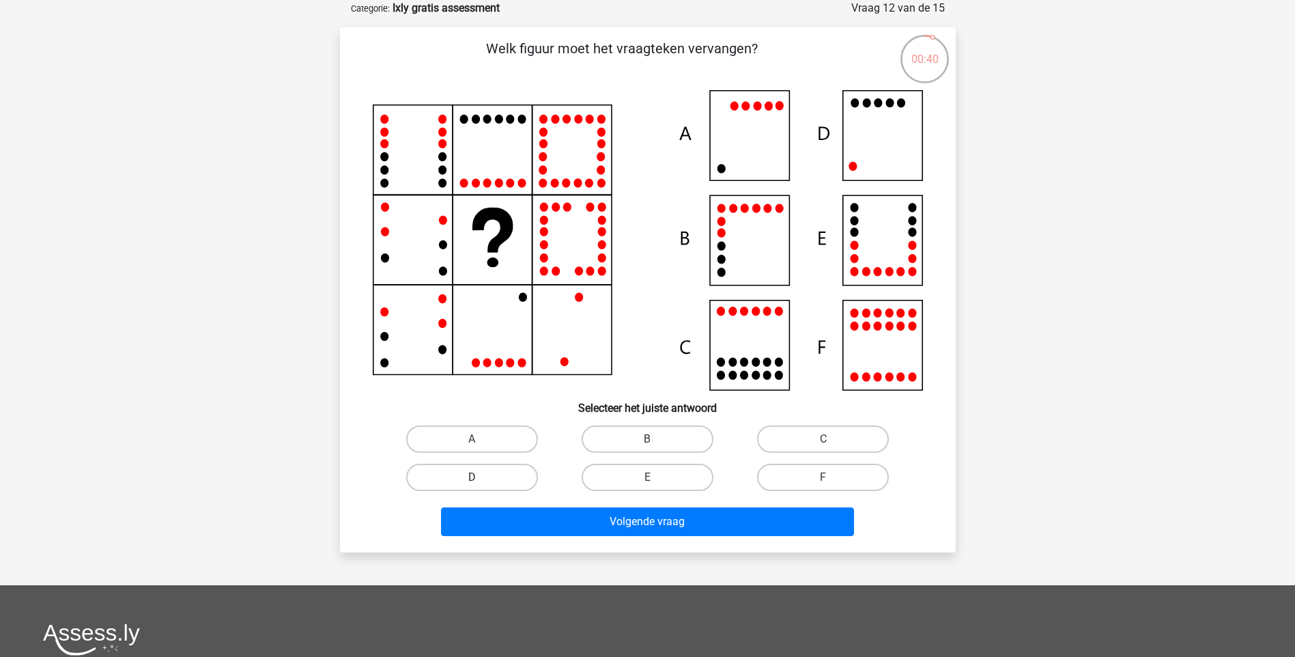
click at [505, 479] on label "D" at bounding box center [472, 477] width 132 height 27
click at [481, 479] on input "D" at bounding box center [476, 481] width 9 height 9
radio input "true"
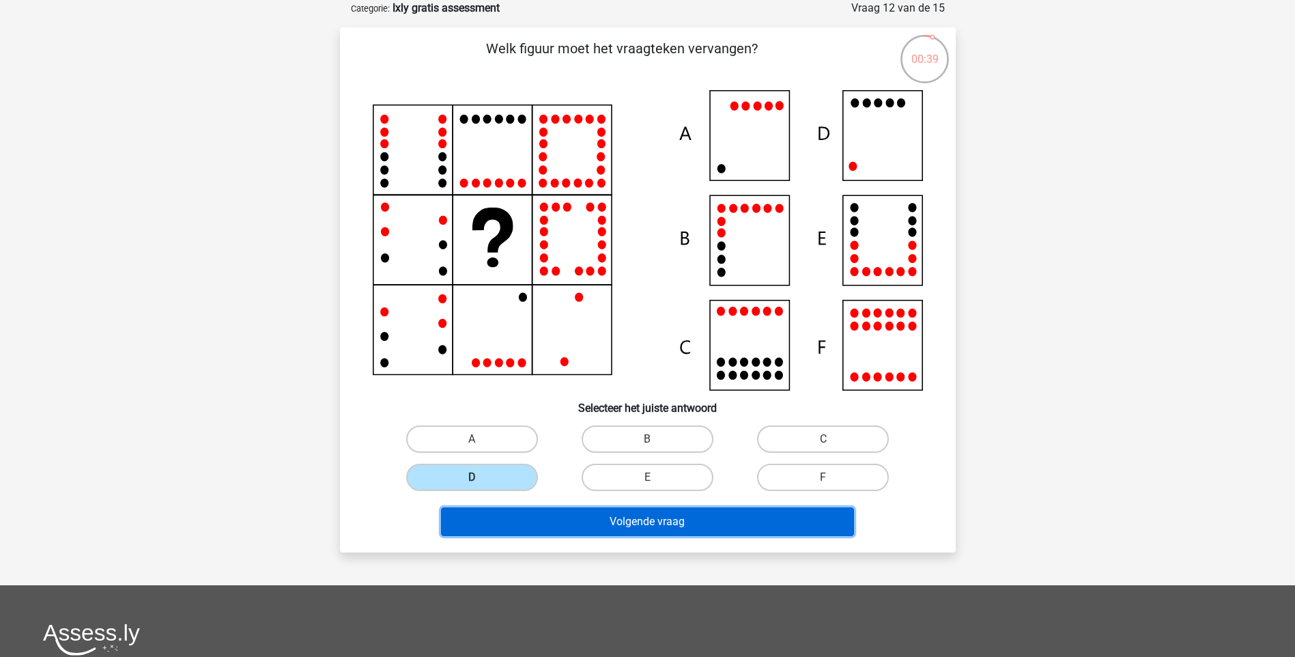
click at [593, 520] on button "Volgende vraag" at bounding box center [647, 521] width 413 height 29
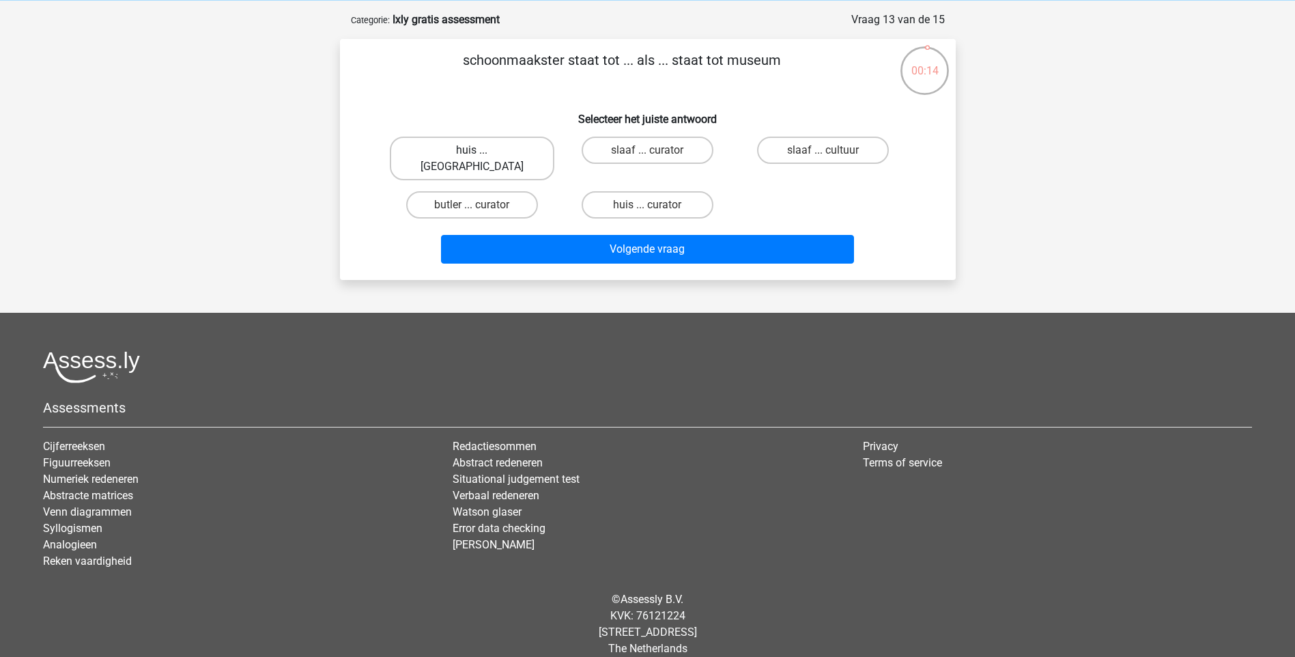
click at [527, 147] on label "huis ... louvre" at bounding box center [472, 159] width 165 height 44
click at [481, 150] on input "huis ... louvre" at bounding box center [476, 154] width 9 height 9
radio input "true"
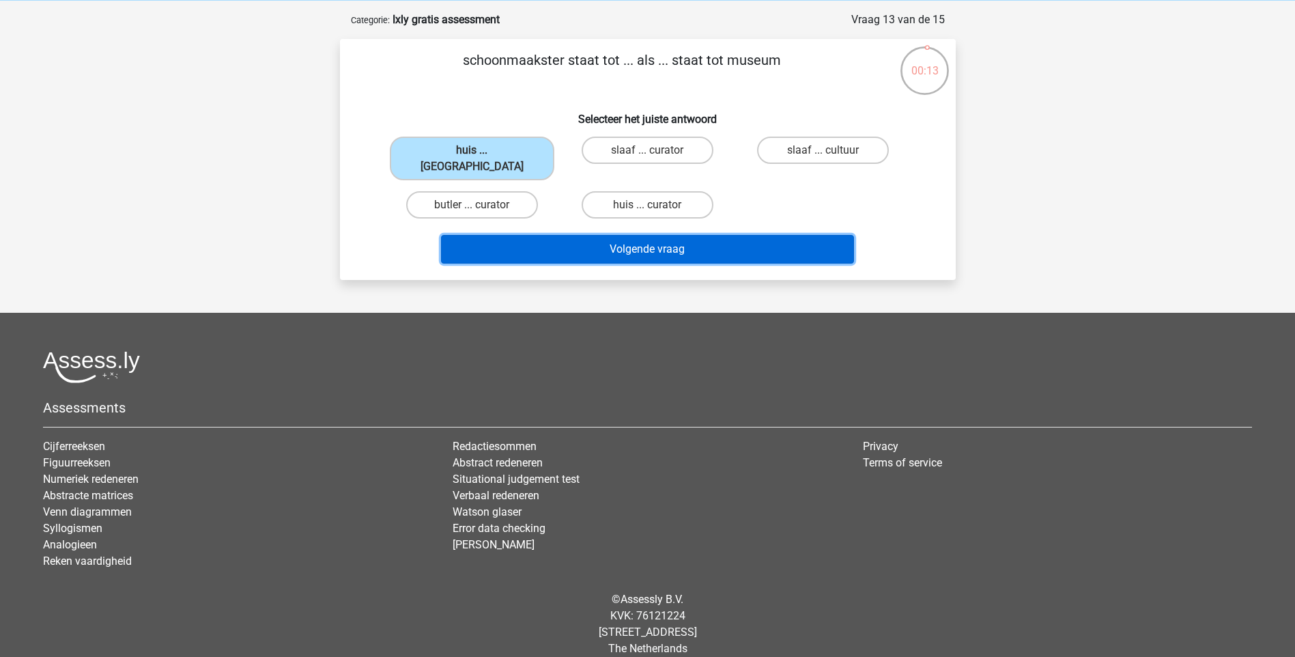
click at [618, 235] on button "Volgende vraag" at bounding box center [647, 249] width 413 height 29
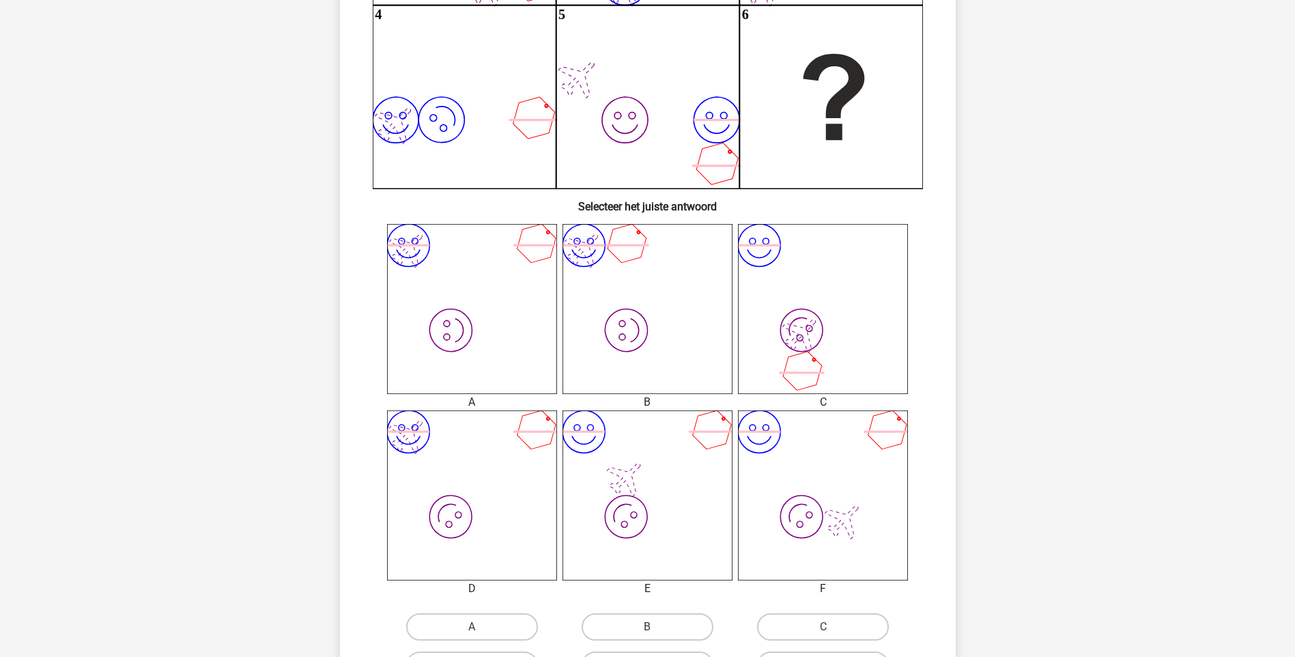
scroll to position [341, 0]
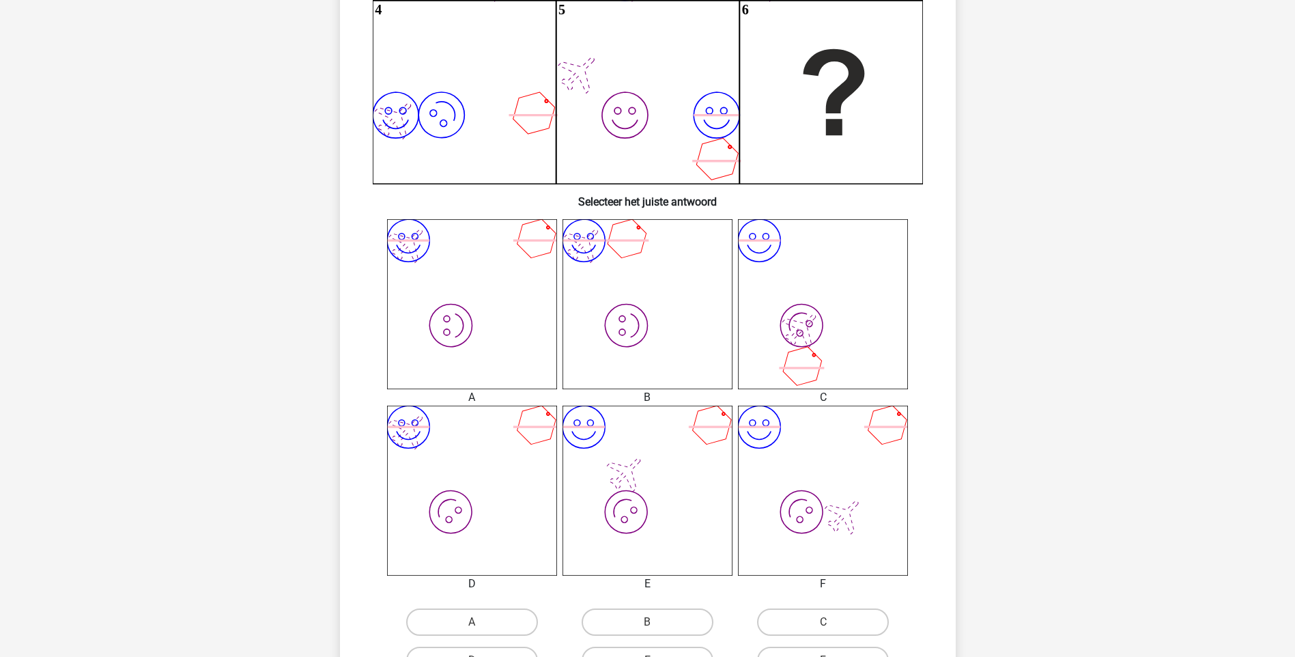
click at [654, 624] on input "B" at bounding box center [651, 626] width 9 height 9
radio input "true"
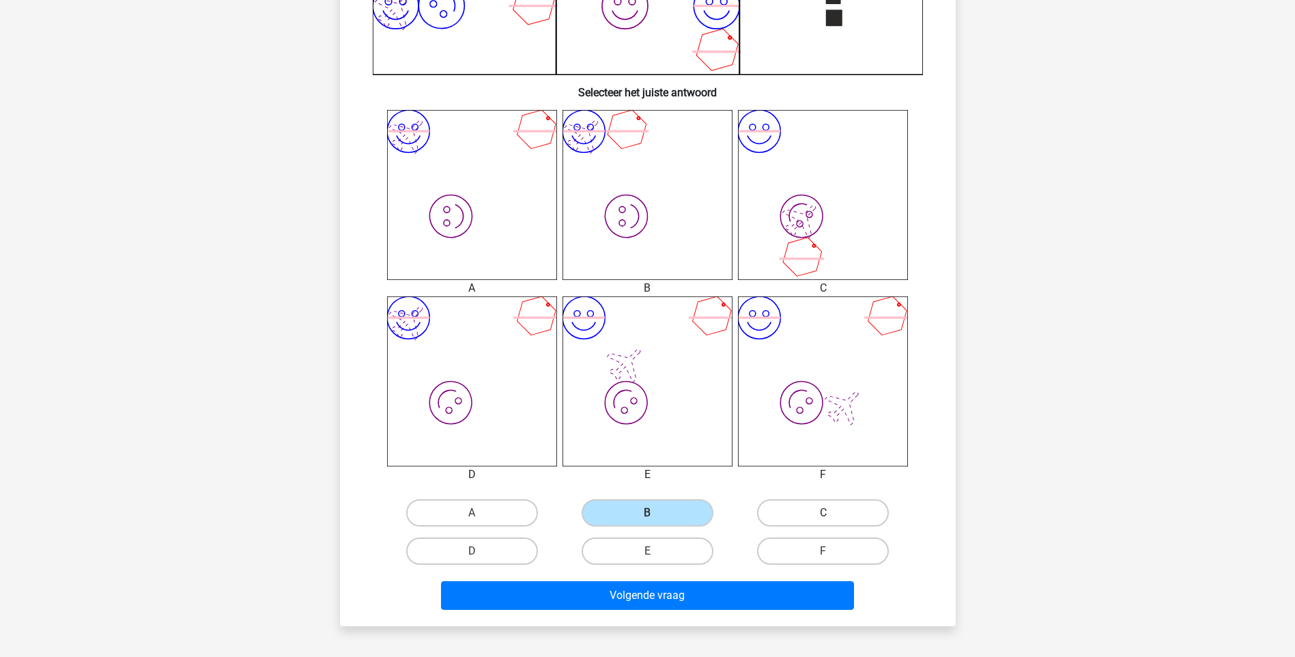
scroll to position [615, 0]
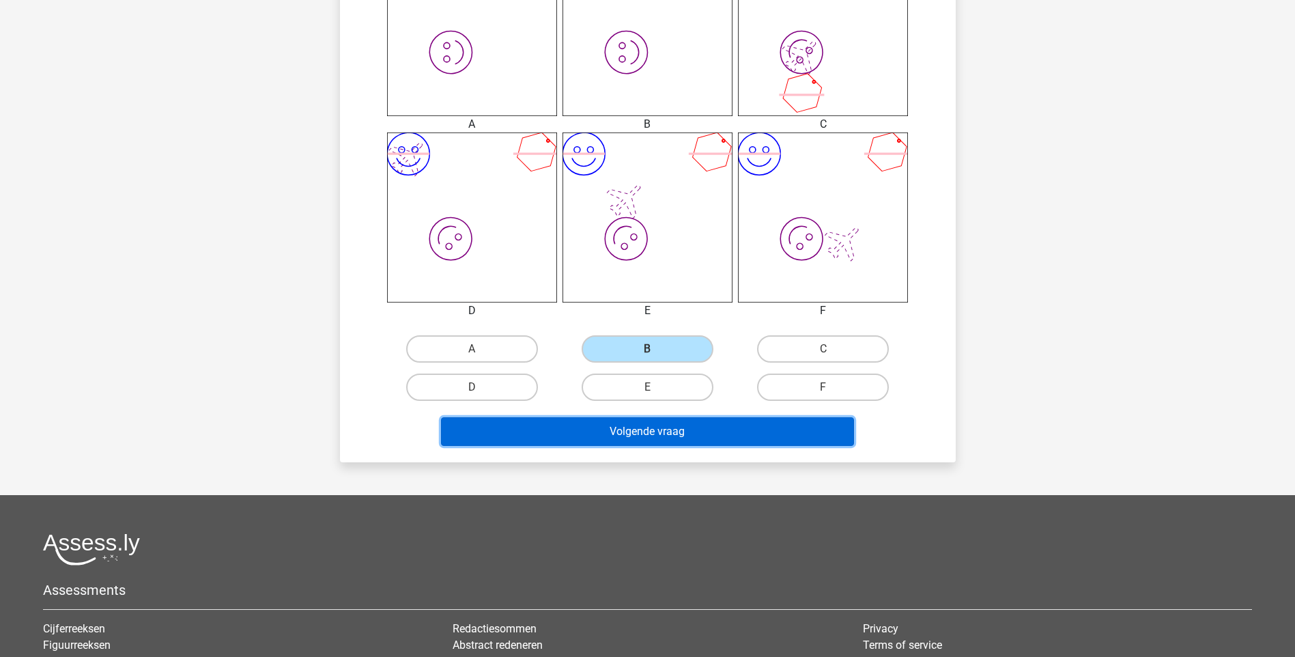
click at [686, 427] on button "Volgende vraag" at bounding box center [647, 431] width 413 height 29
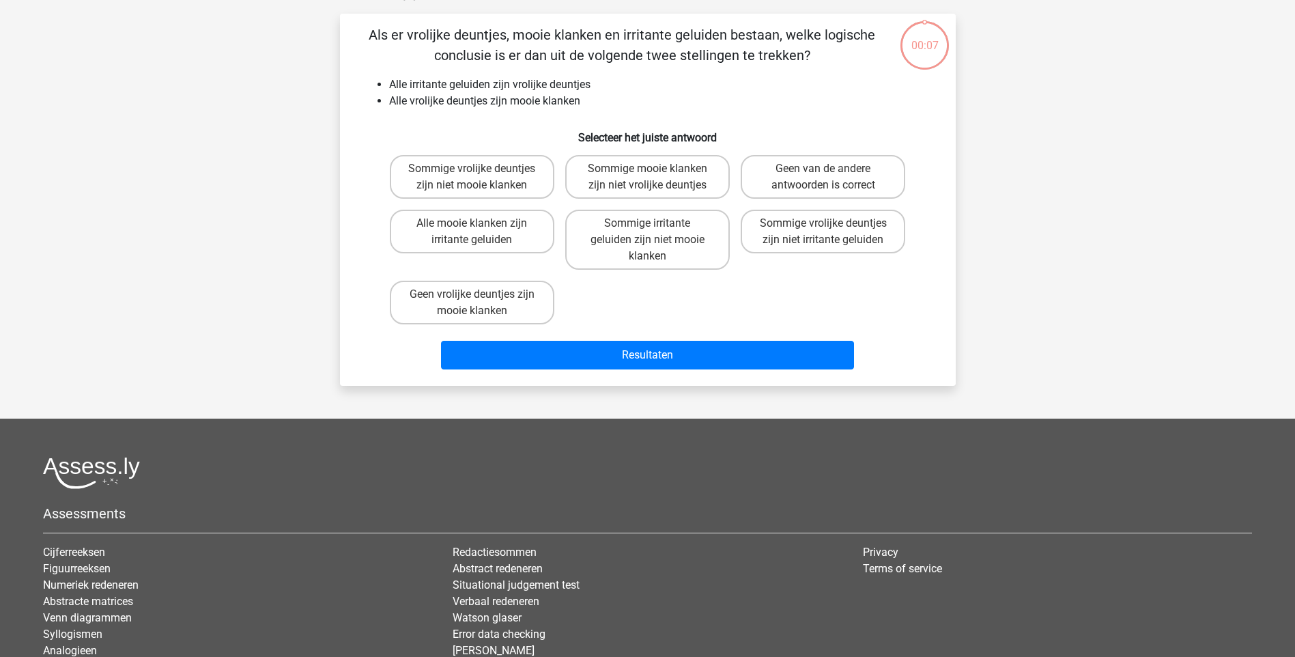
scroll to position [68, 0]
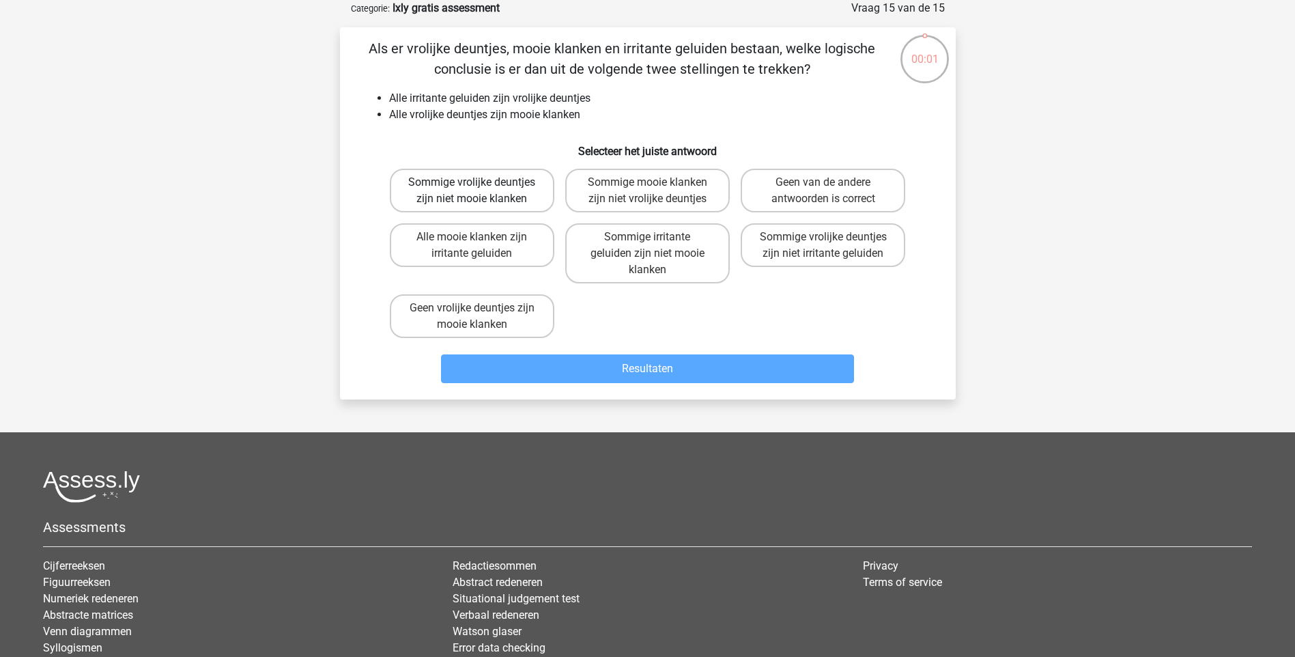
click at [508, 175] on label "Sommige vrolijke deuntjes zijn niet mooie klanken" at bounding box center [472, 191] width 165 height 44
click at [481, 182] on input "Sommige vrolijke deuntjes zijn niet mooie klanken" at bounding box center [476, 186] width 9 height 9
radio input "true"
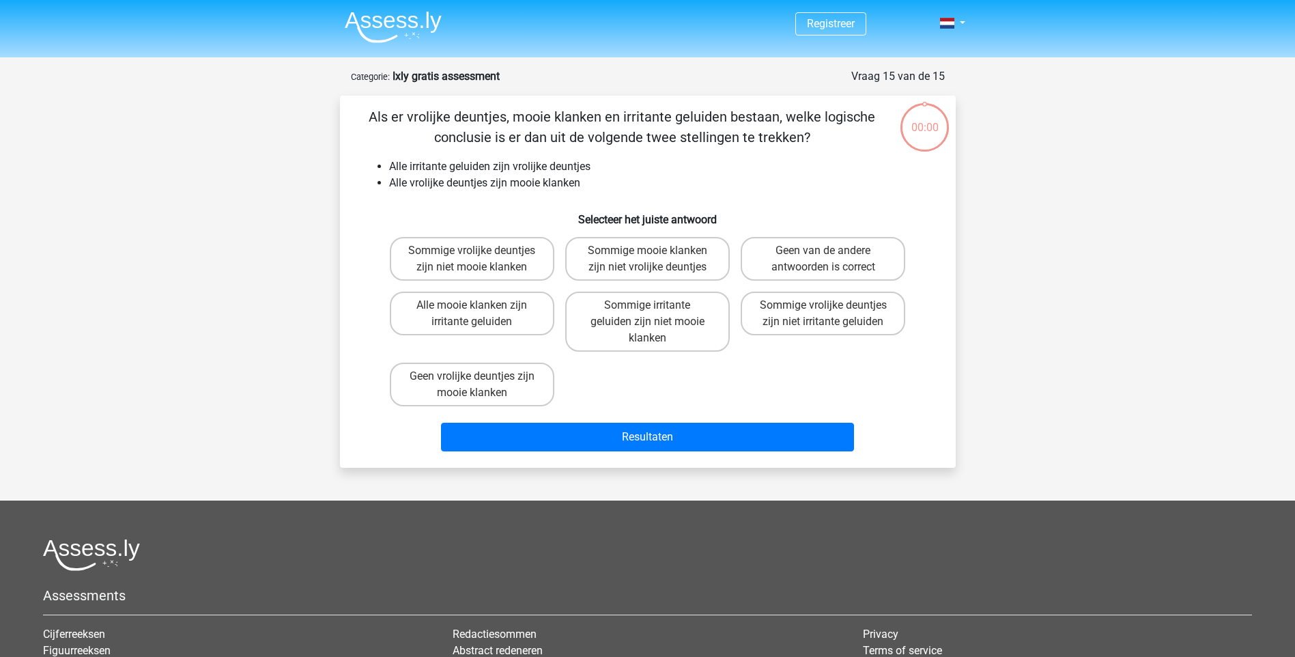
scroll to position [68, 0]
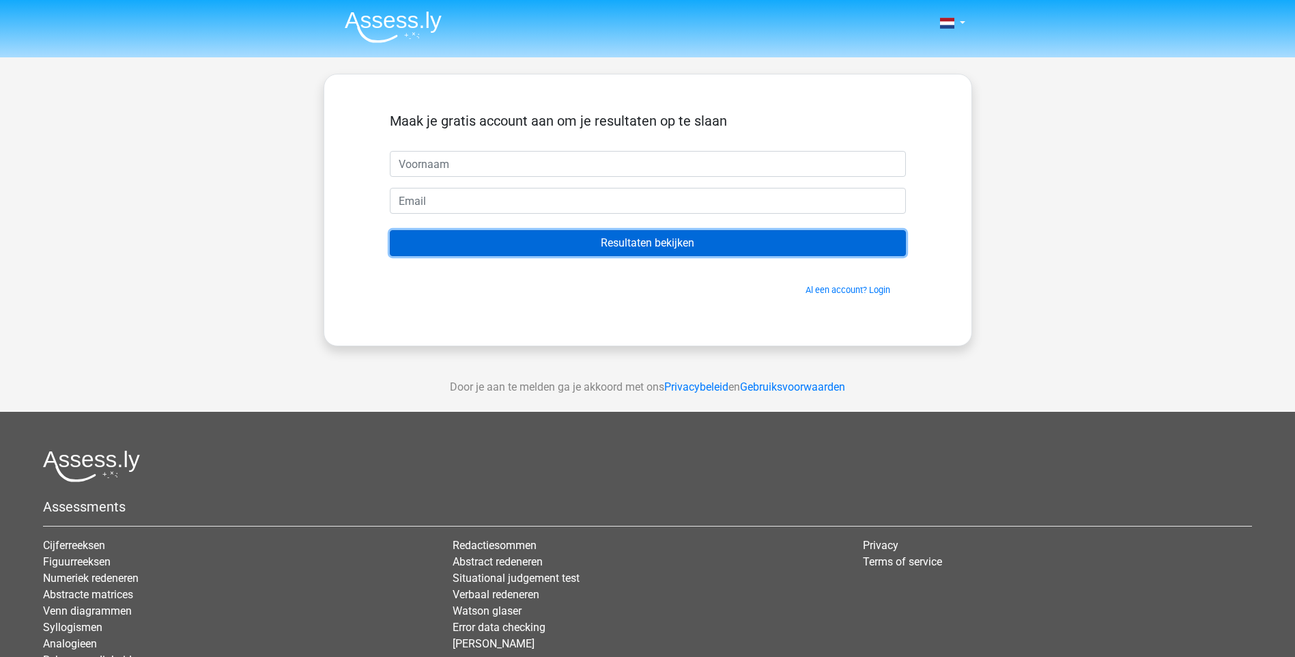
click at [698, 242] on input "Resultaten bekijken" at bounding box center [648, 243] width 516 height 26
click at [681, 244] on input "Resultaten bekijken" at bounding box center [648, 243] width 516 height 26
